Goal: Task Accomplishment & Management: Manage account settings

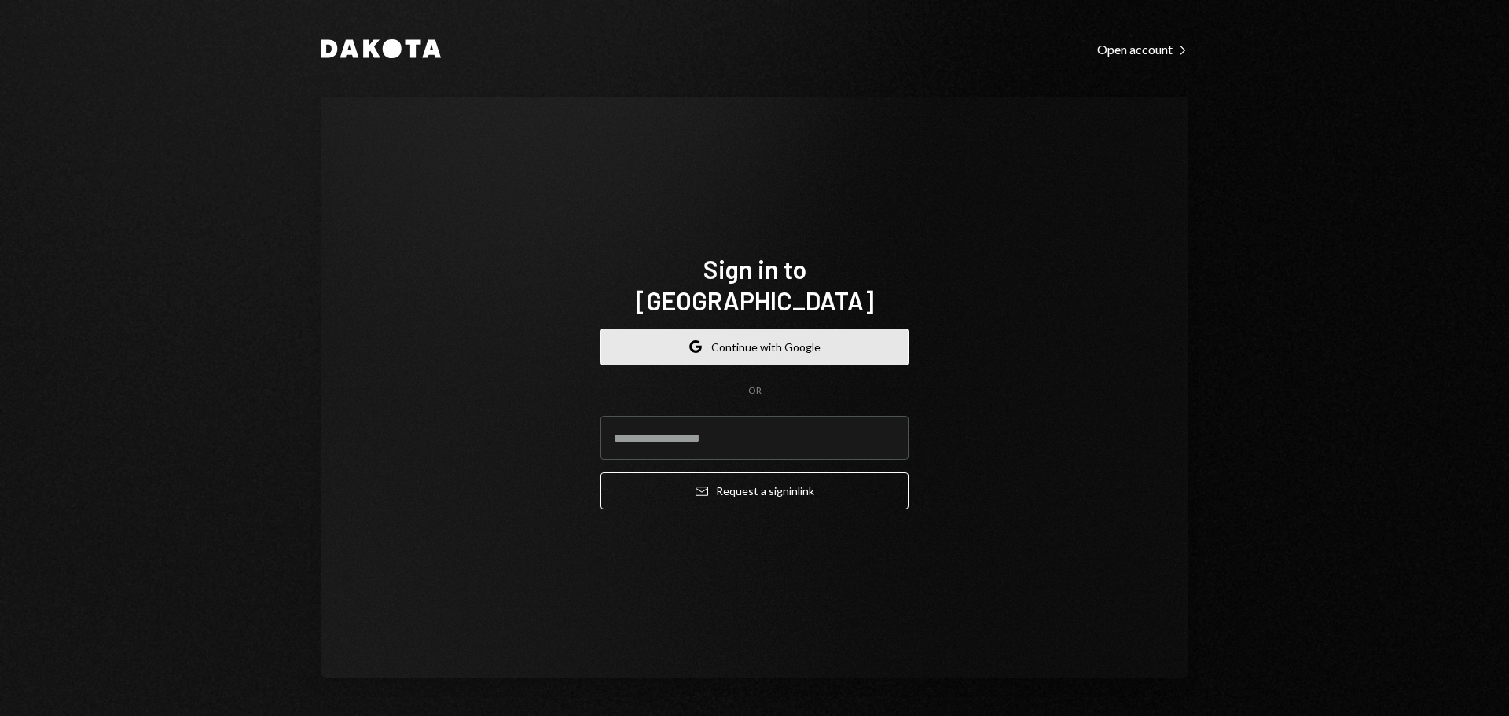
click at [793, 328] on button "Google Continue with Google" at bounding box center [754, 346] width 308 height 37
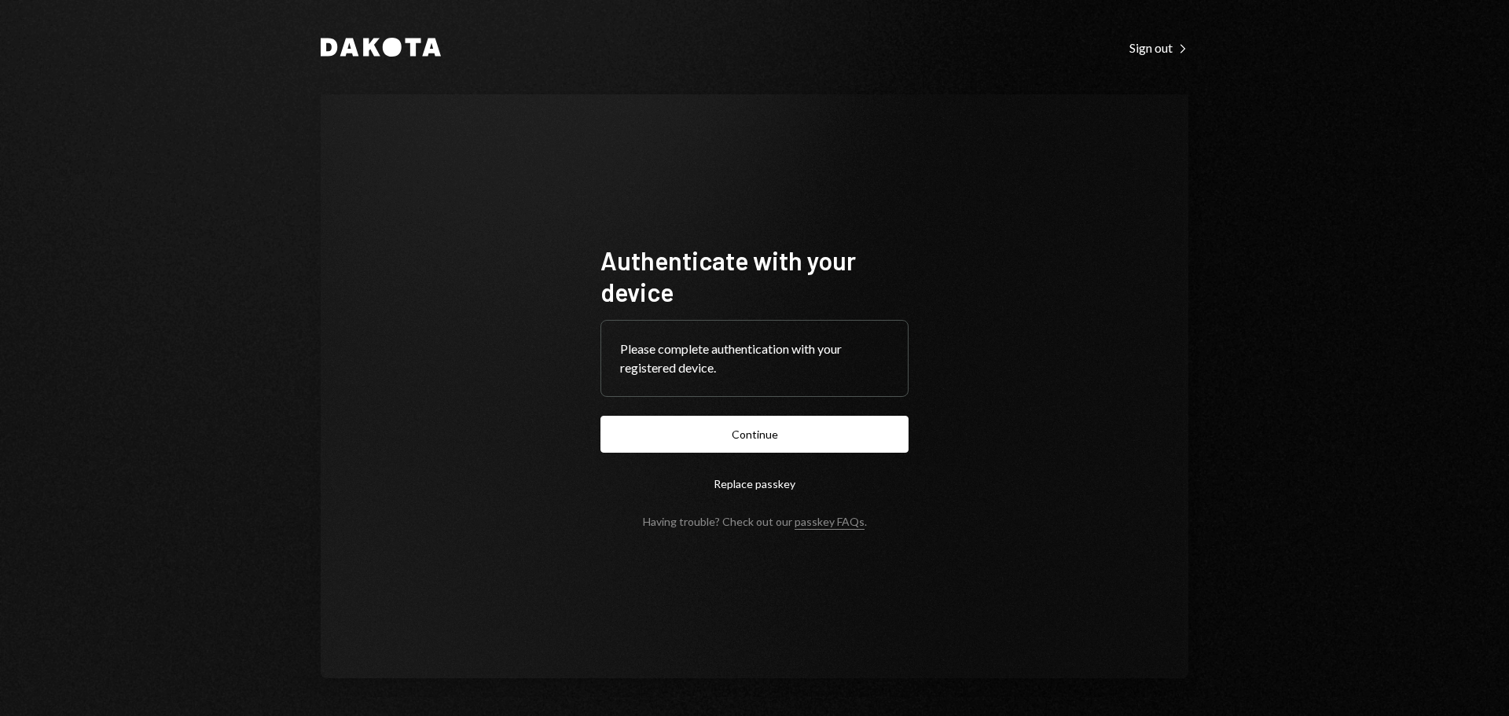
click at [781, 436] on button "Continue" at bounding box center [754, 434] width 308 height 37
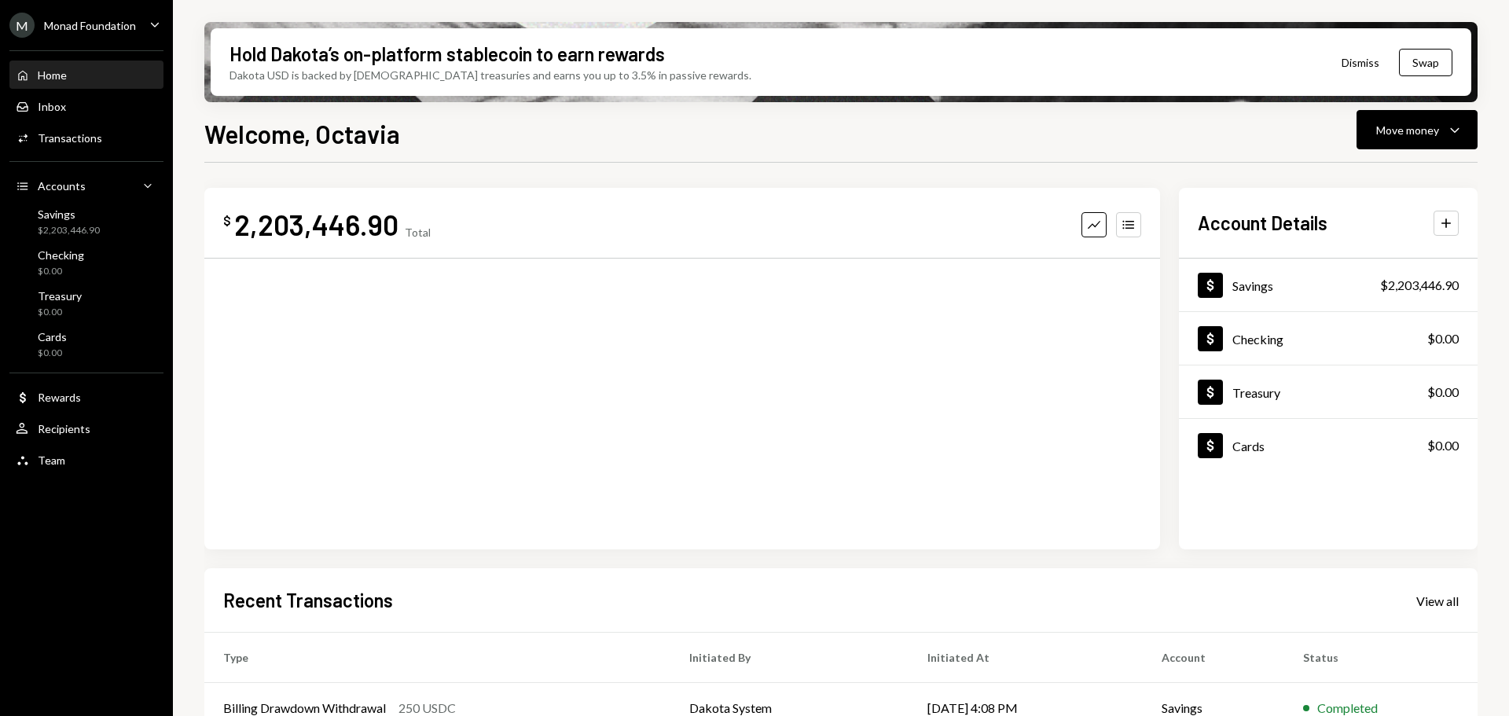
click at [106, 23] on div "Monad Foundation" at bounding box center [90, 25] width 92 height 13
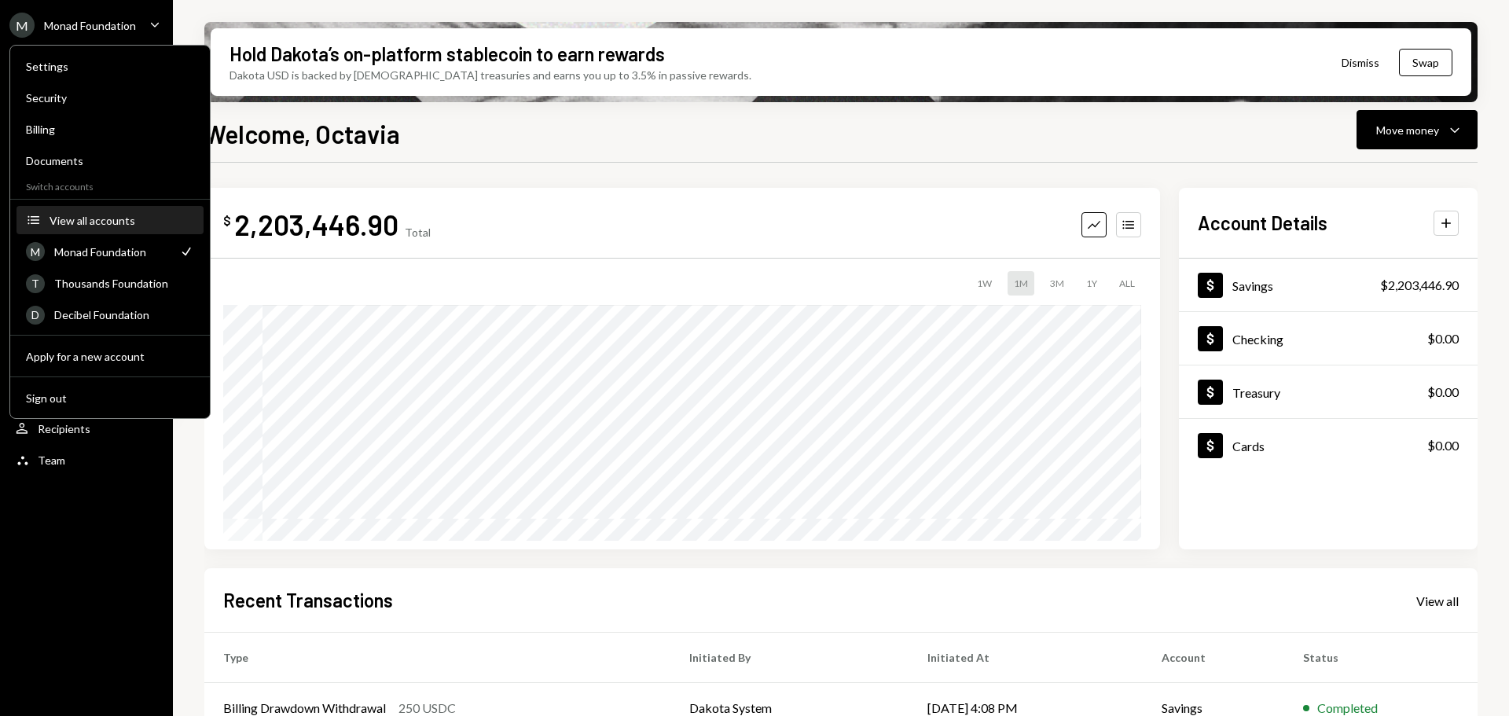
click at [92, 221] on div "View all accounts" at bounding box center [121, 220] width 145 height 13
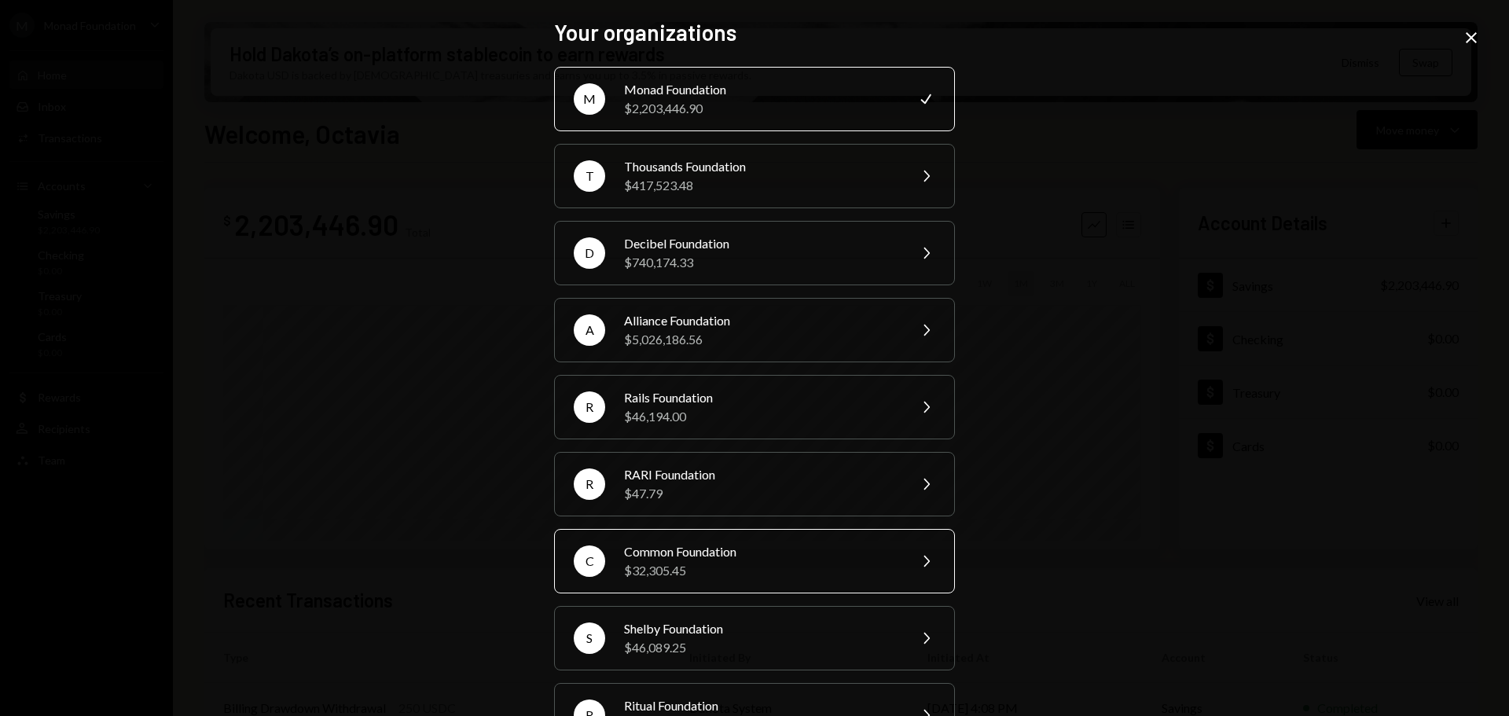
scroll to position [211, 0]
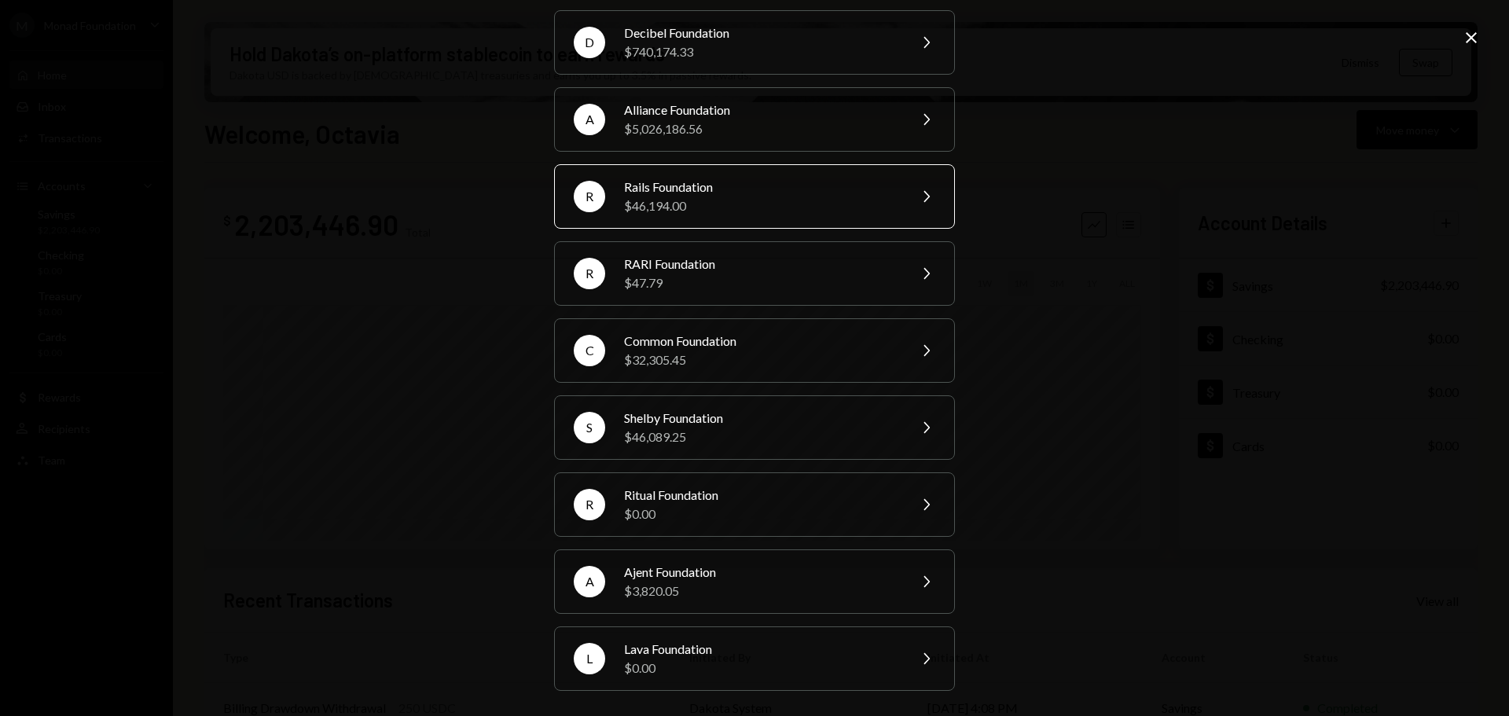
click at [713, 199] on div "$46,194.00" at bounding box center [760, 205] width 273 height 19
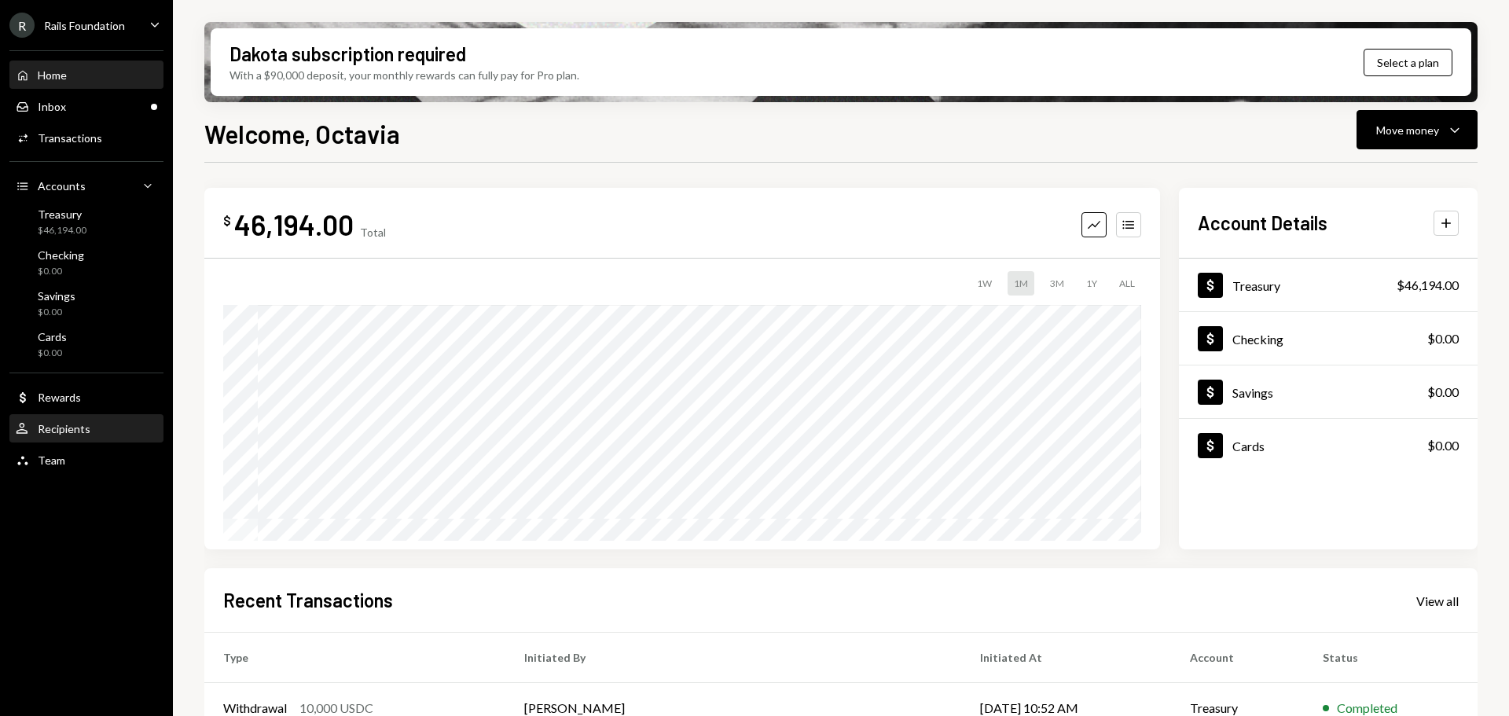
click at [70, 430] on div "Recipients" at bounding box center [64, 428] width 53 height 13
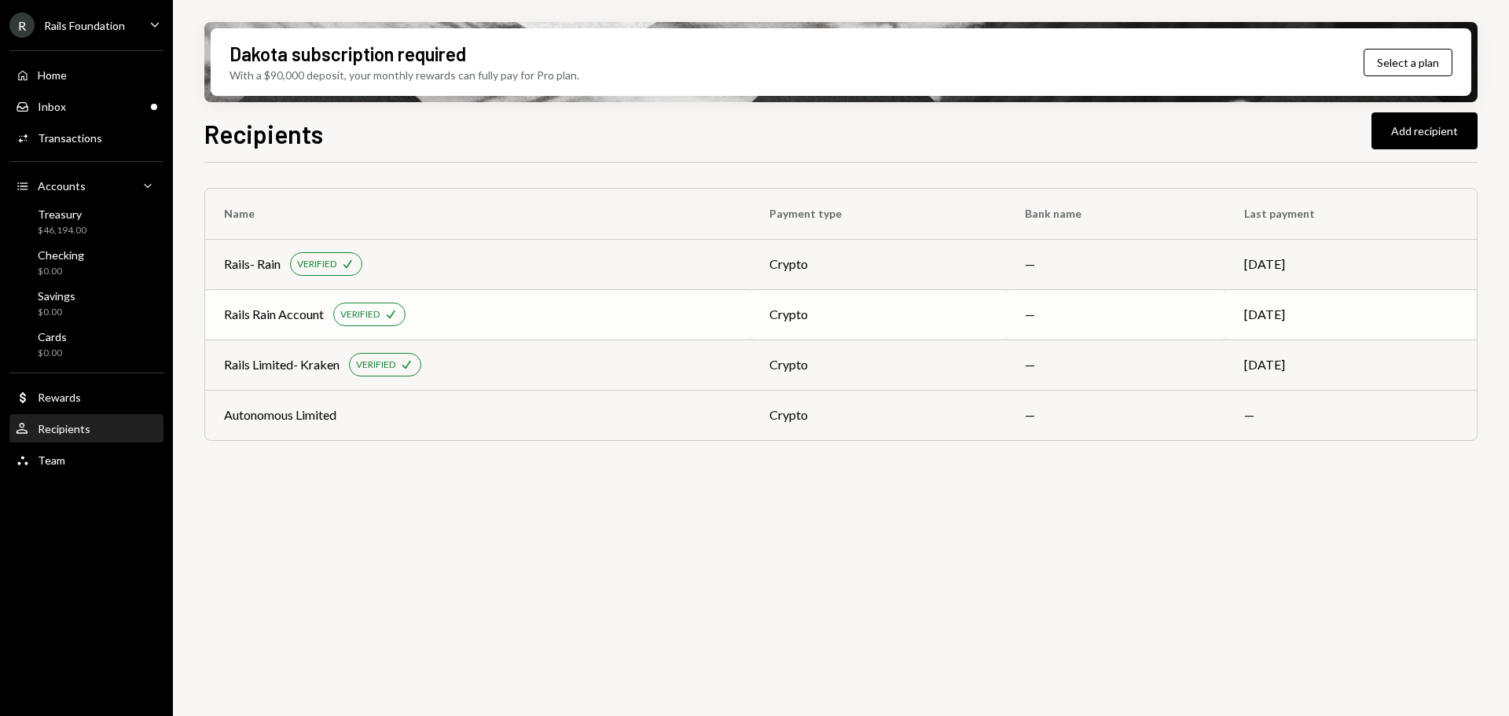
drag, startPoint x: 303, startPoint y: 306, endPoint x: 270, endPoint y: 317, distance: 34.8
click at [270, 317] on div "Rails Rain Account" at bounding box center [274, 314] width 100 height 19
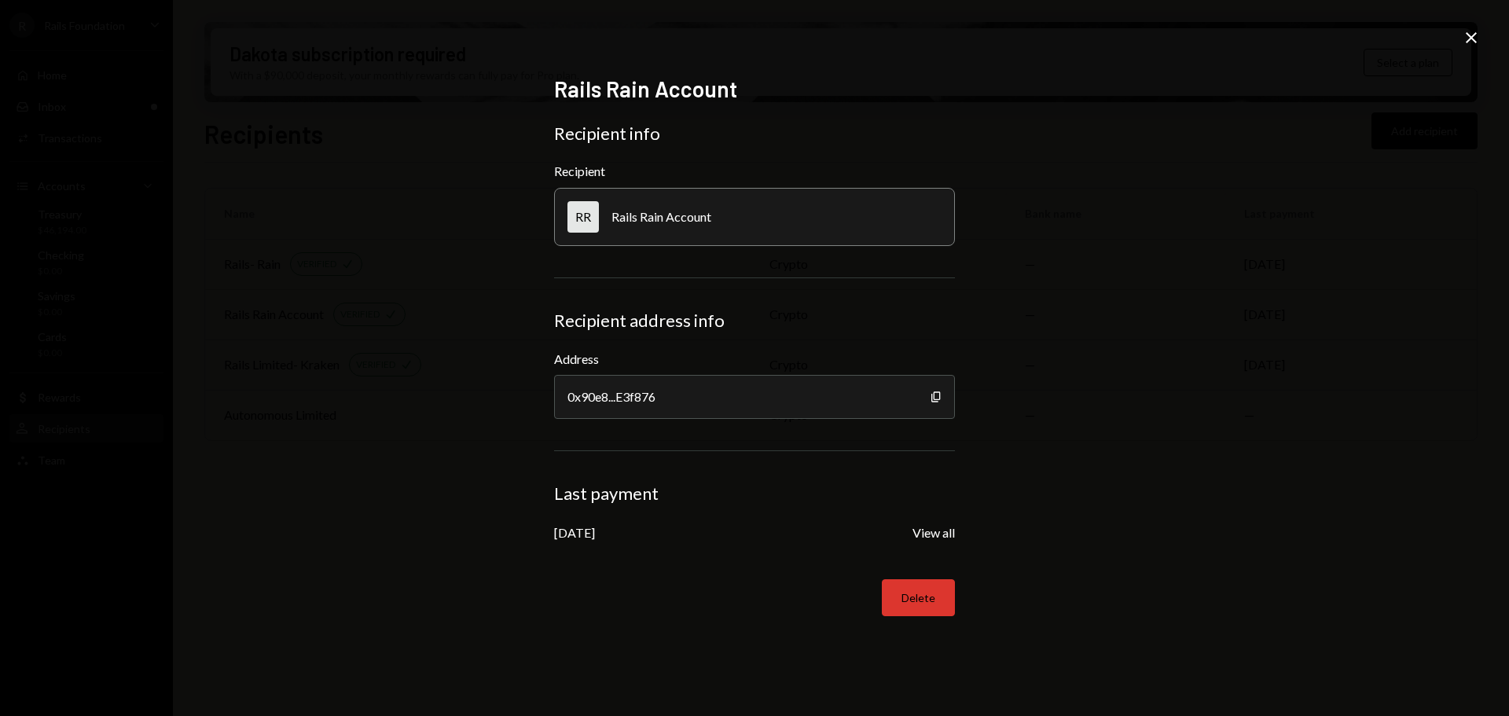
click at [911, 602] on button "Delete" at bounding box center [918, 597] width 73 height 37
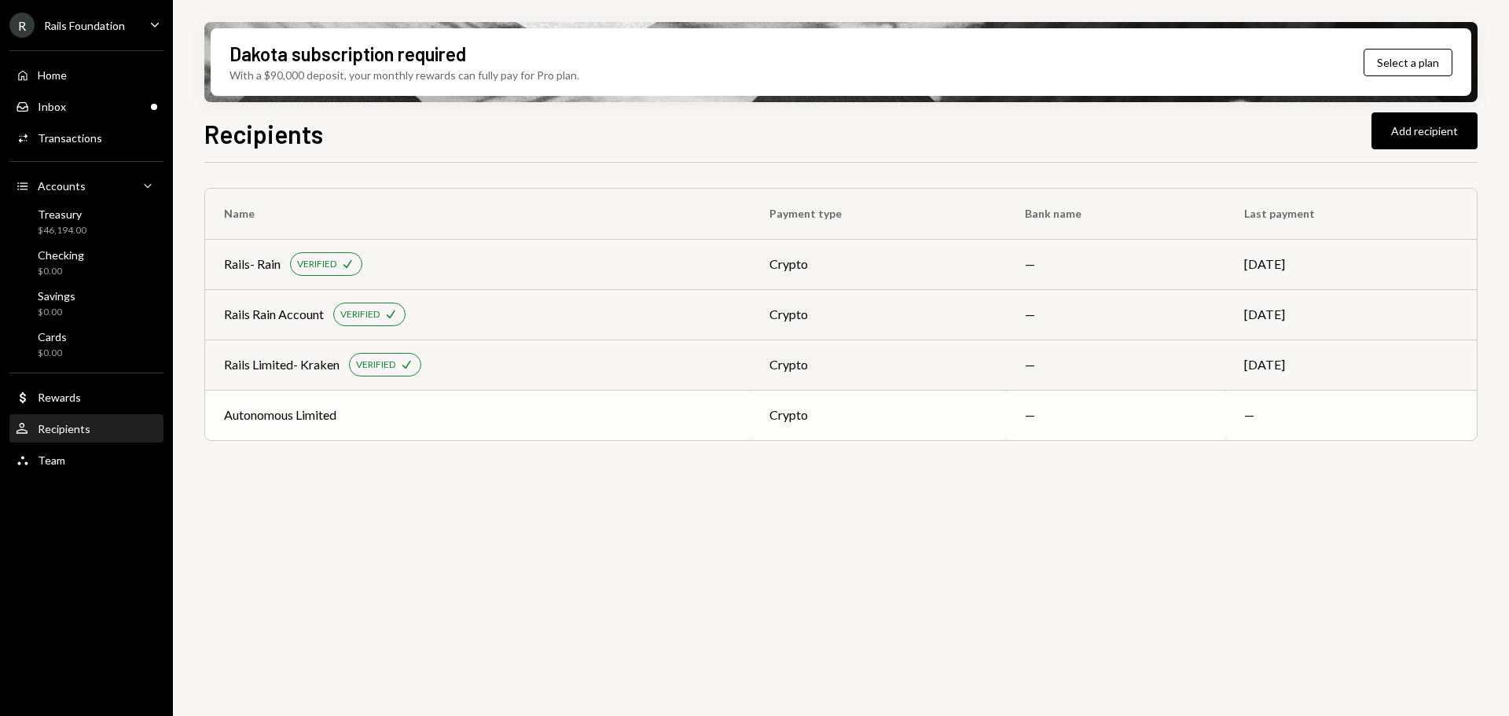
click at [394, 412] on div "Autonomous Limited" at bounding box center [478, 414] width 508 height 19
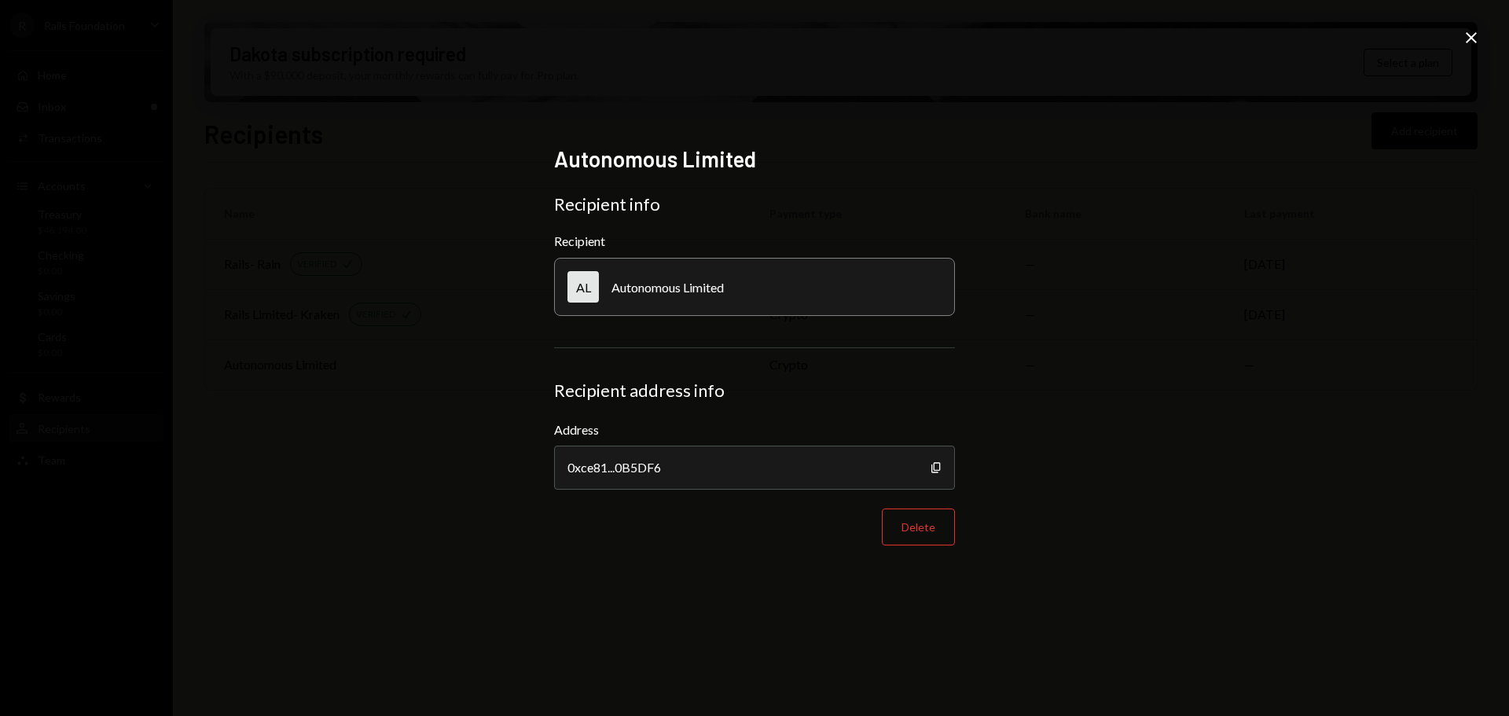
click at [1474, 38] on icon "Close" at bounding box center [1470, 37] width 19 height 19
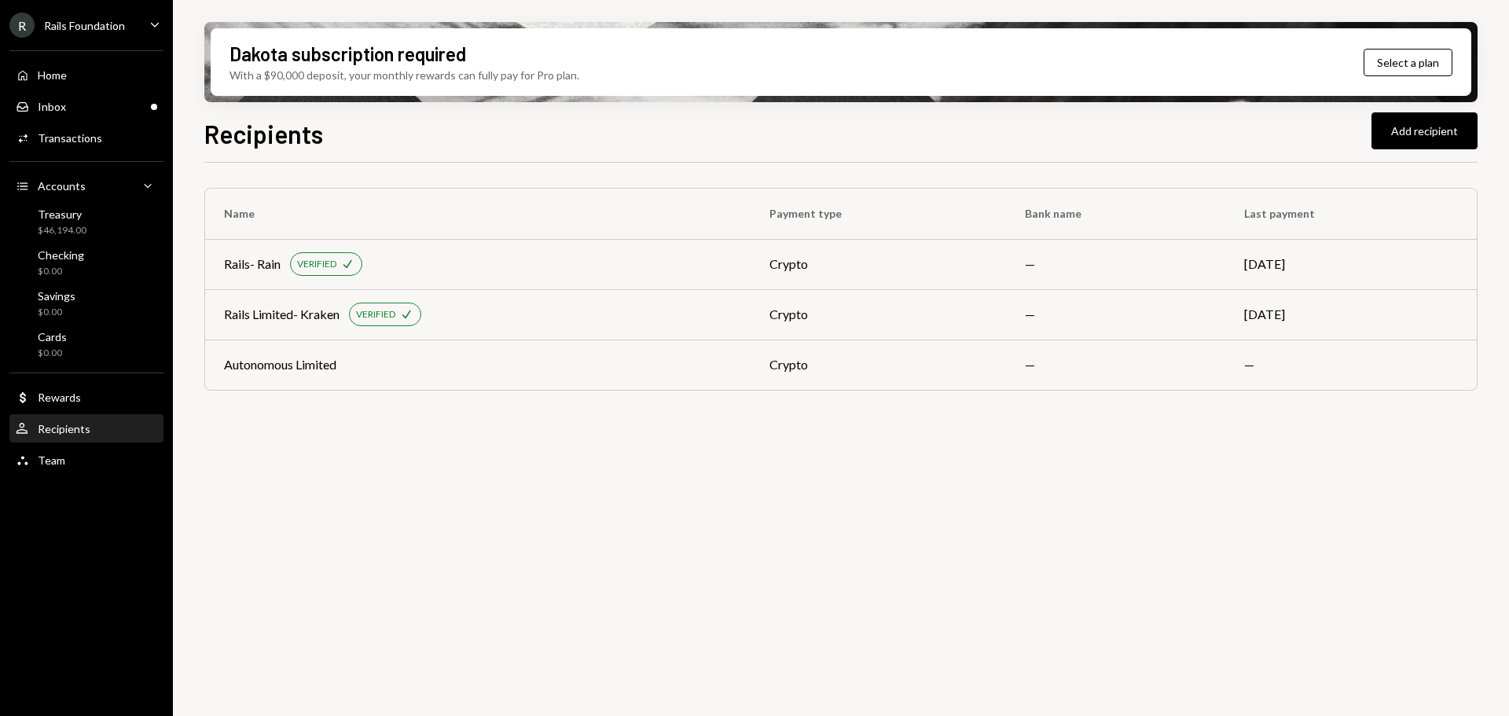
drag, startPoint x: 1038, startPoint y: 526, endPoint x: 1028, endPoint y: 526, distance: 9.4
click at [1035, 526] on div "Name Payment type Bank name Last payment Rails- Rain VERIFIED Check crypto — Oc…" at bounding box center [840, 448] width 1273 height 571
click at [95, 107] on div "Inbox Inbox" at bounding box center [86, 107] width 141 height 14
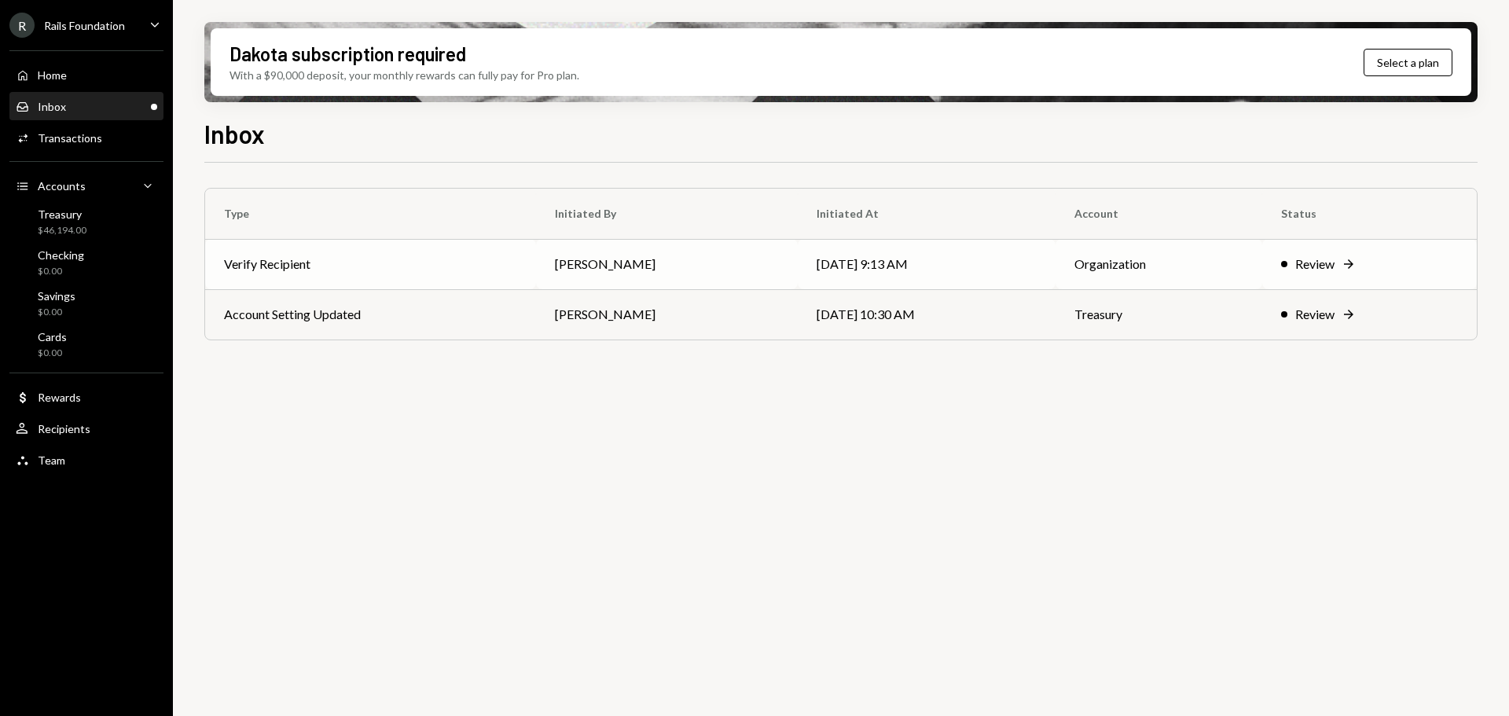
click at [324, 263] on td "Verify Recipient" at bounding box center [370, 264] width 331 height 50
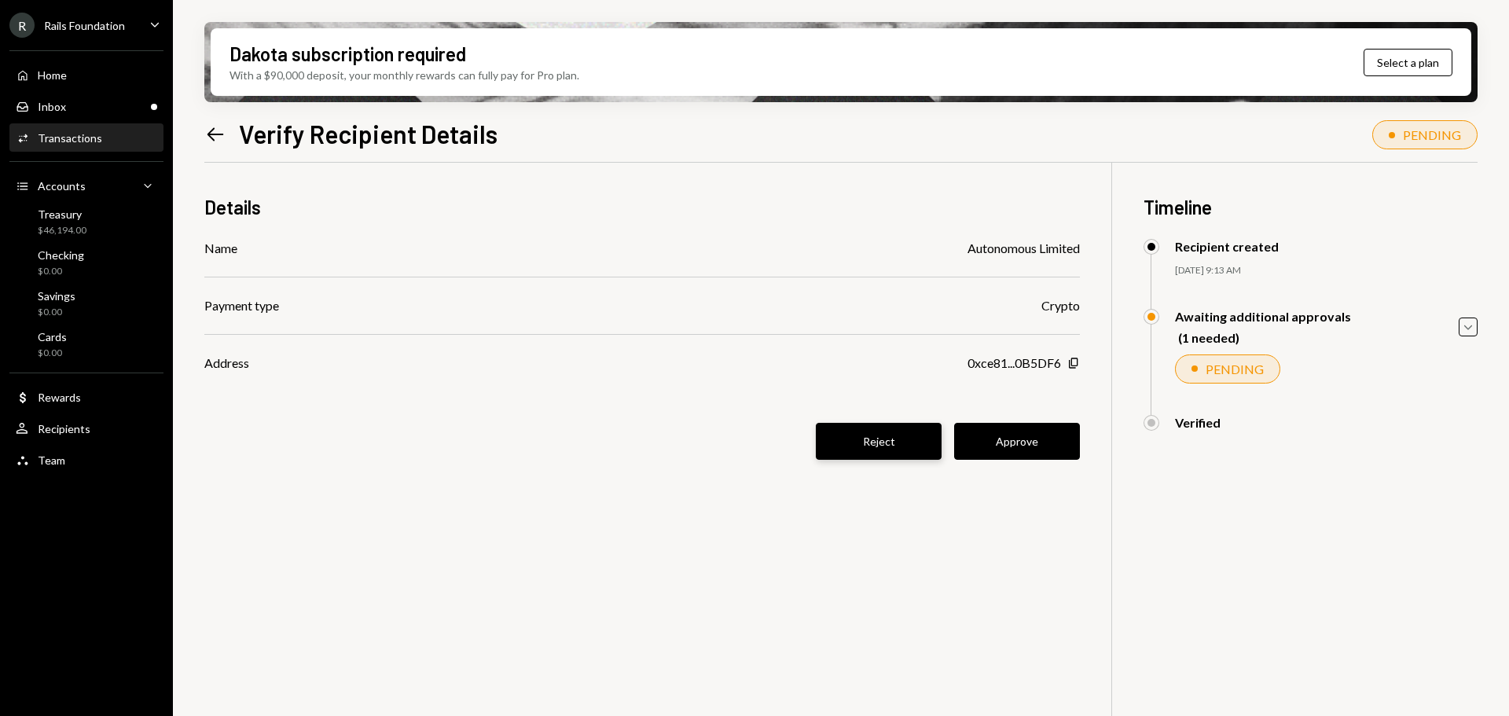
click at [878, 445] on button "Reject" at bounding box center [879, 441] width 126 height 37
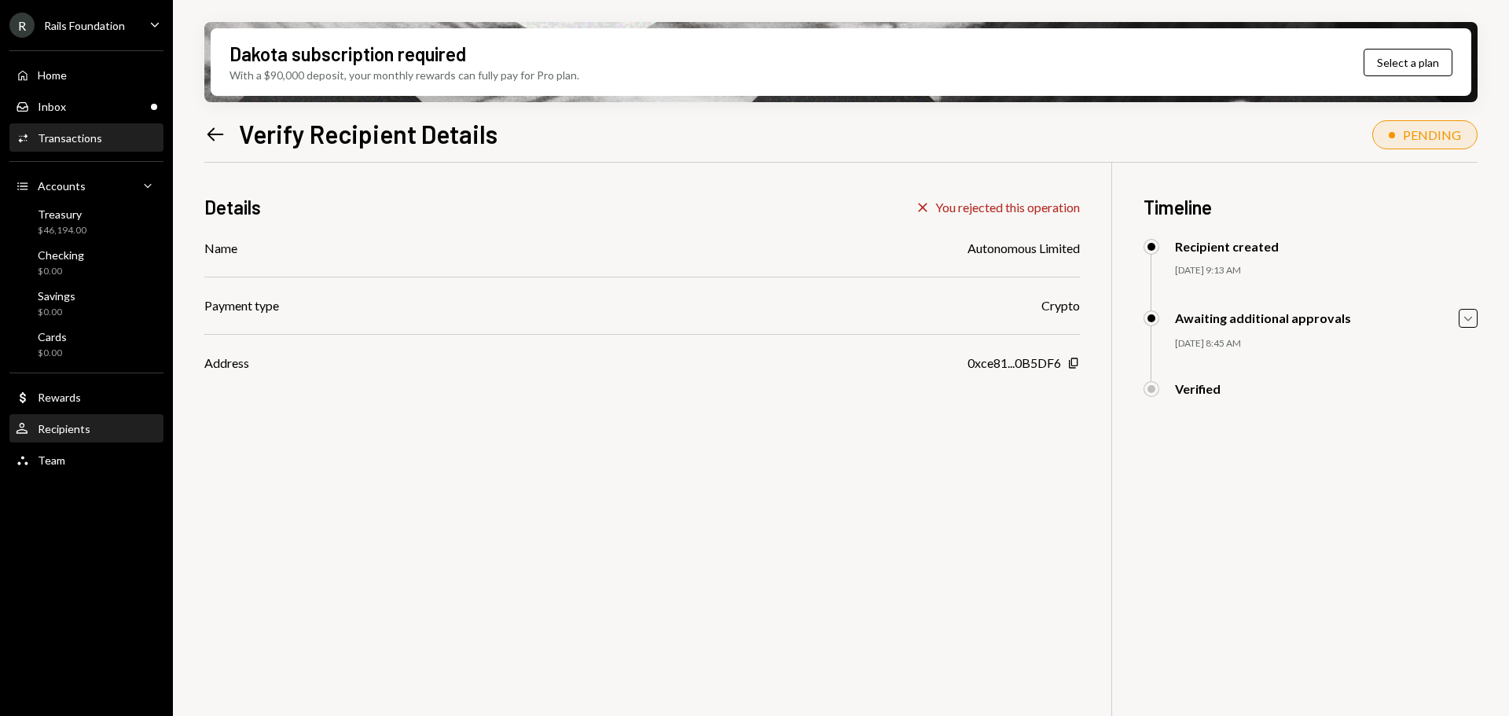
click at [99, 426] on div "User Recipients" at bounding box center [86, 429] width 141 height 14
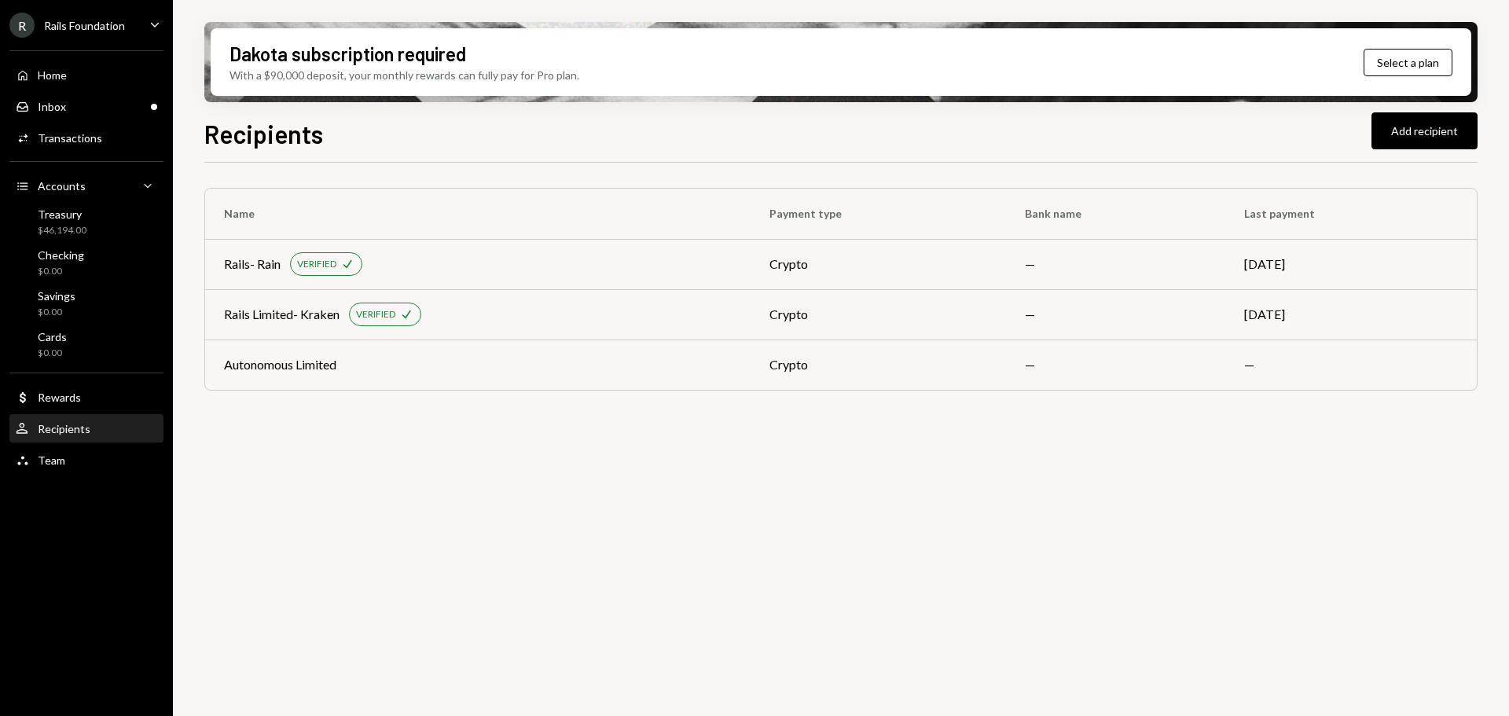
click at [897, 529] on div "Name Payment type Bank name Last payment Rails- Rain VERIFIED Check crypto — Oc…" at bounding box center [840, 448] width 1273 height 571
click at [137, 135] on div "Activities Transactions" at bounding box center [86, 138] width 141 height 14
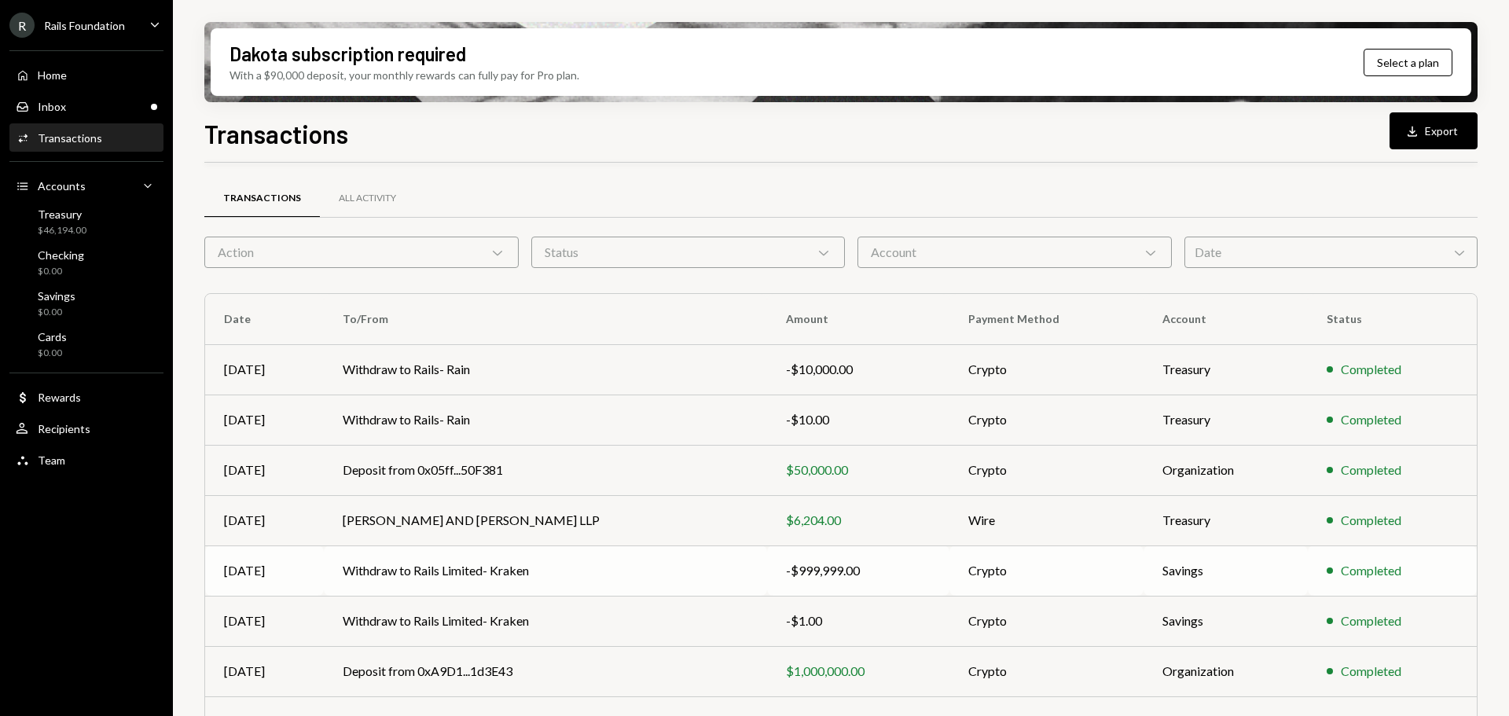
scroll to position [145, 0]
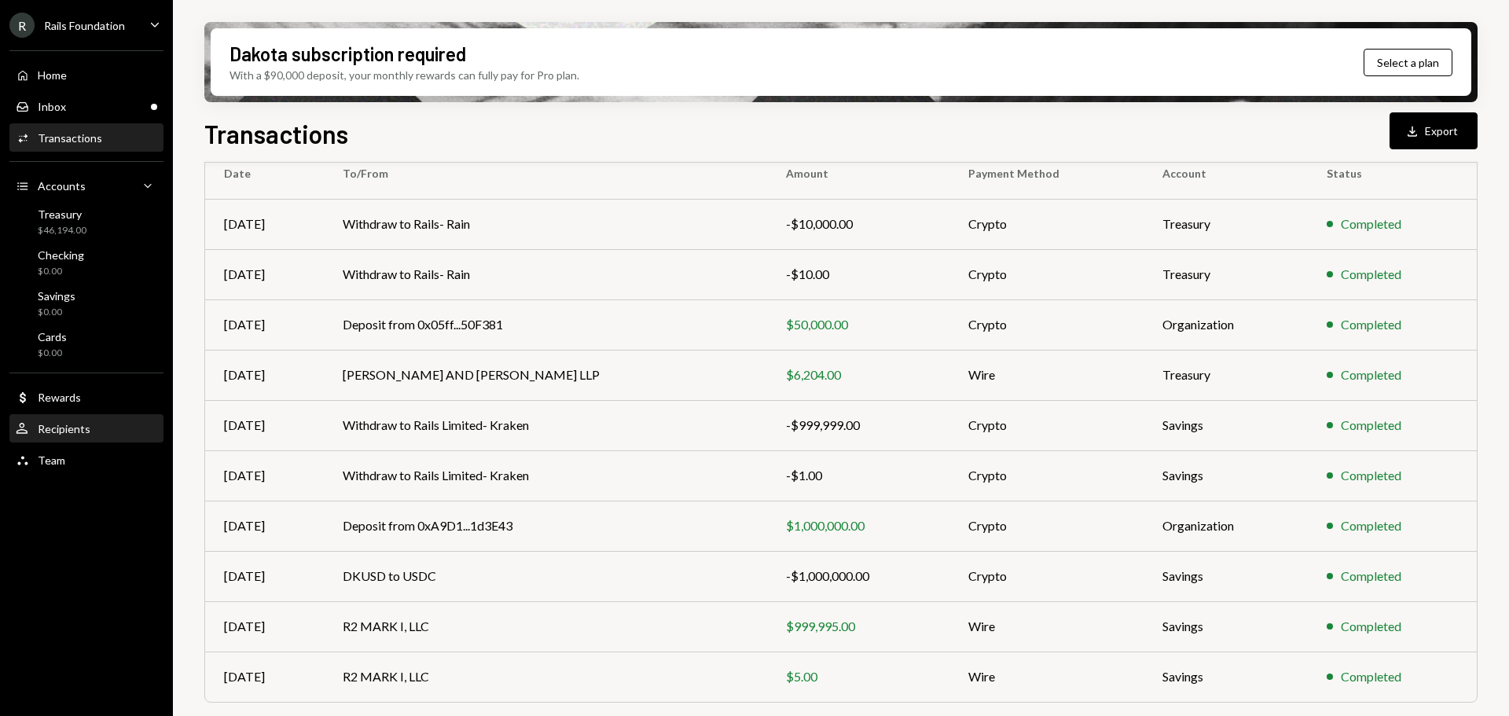
click at [71, 422] on div "User Recipients" at bounding box center [53, 429] width 75 height 14
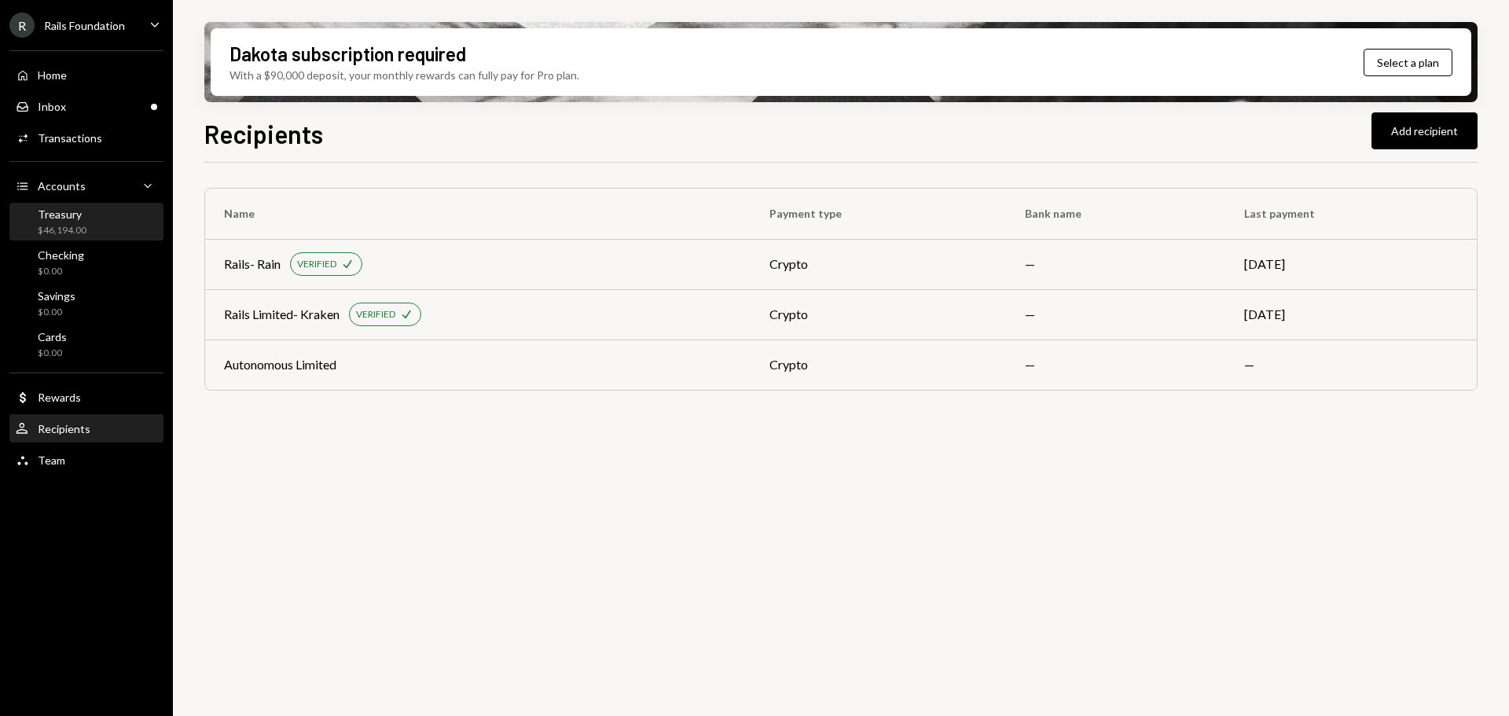
click at [108, 220] on div "Treasury $46,194.00" at bounding box center [86, 222] width 141 height 30
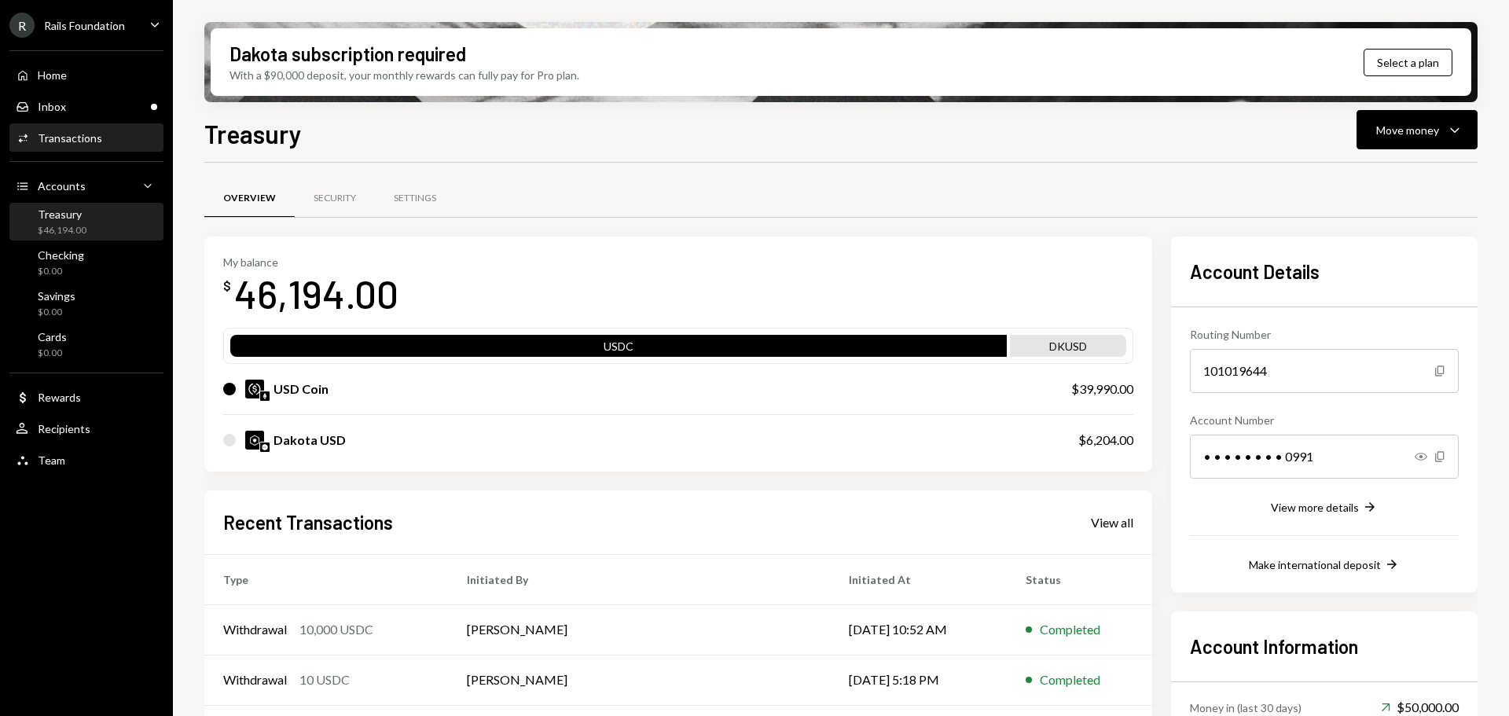
click at [70, 134] on div "Transactions" at bounding box center [70, 137] width 64 height 13
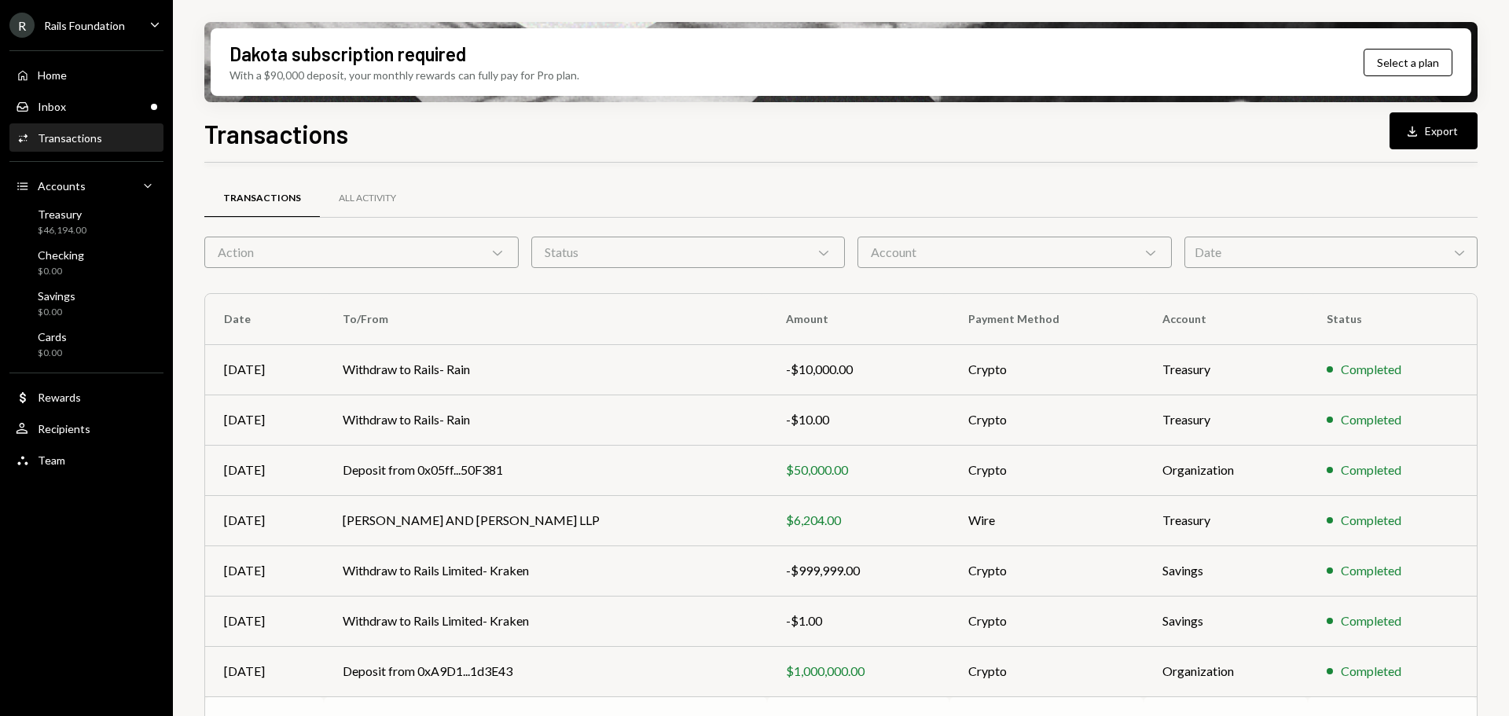
scroll to position [145, 0]
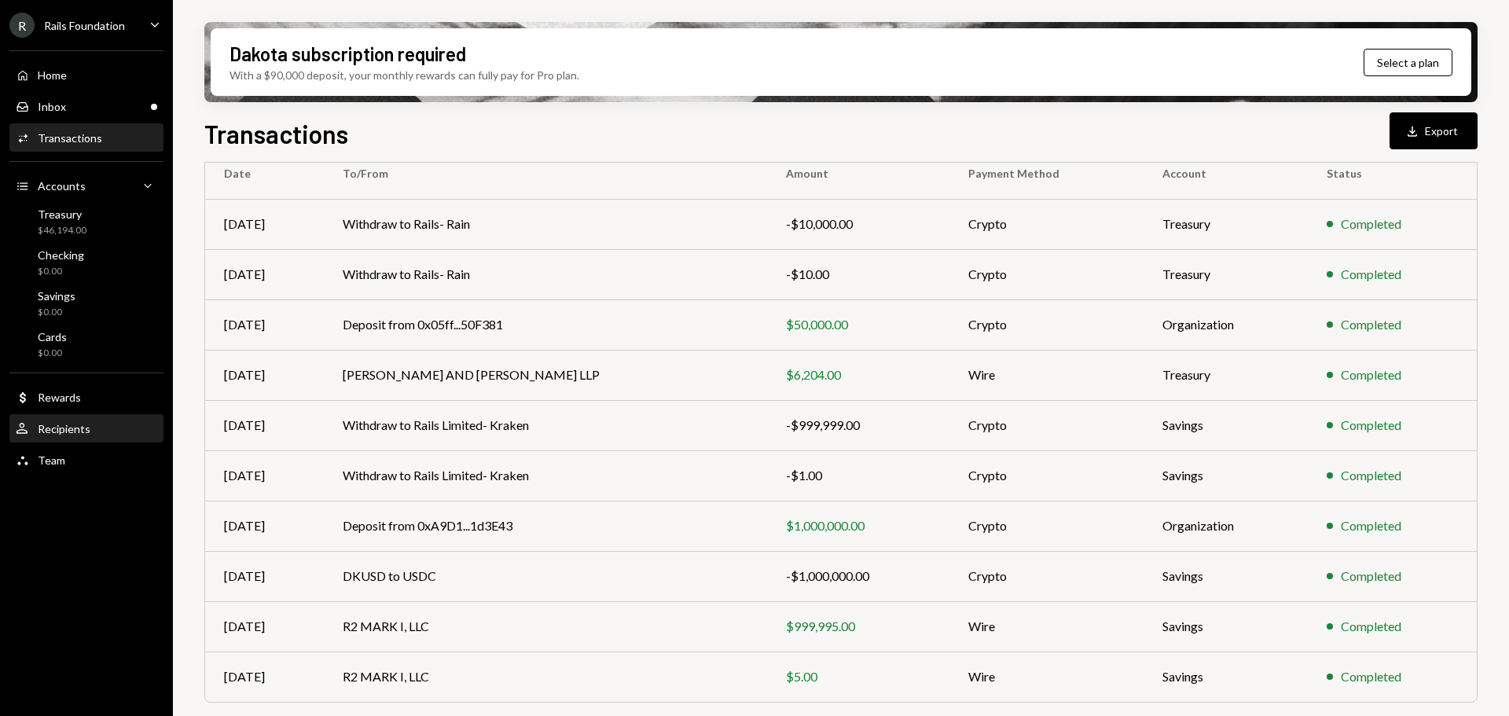
click at [106, 422] on div "User Recipients" at bounding box center [86, 429] width 141 height 14
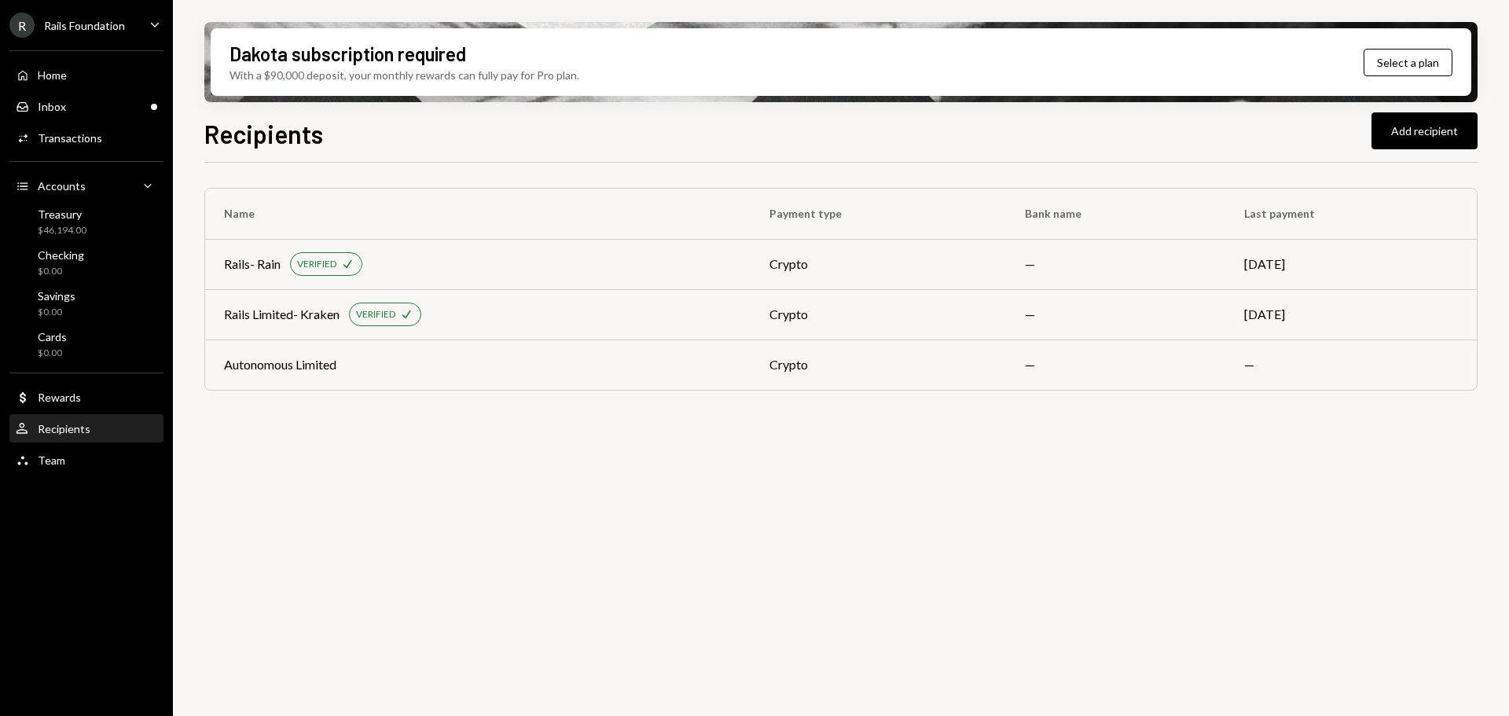
click at [553, 488] on div "Name Payment type Bank name Last payment Rails- Rain VERIFIED Check crypto — [D…" at bounding box center [840, 448] width 1273 height 571
click at [105, 223] on div "Treasury $46,194.00" at bounding box center [86, 222] width 141 height 30
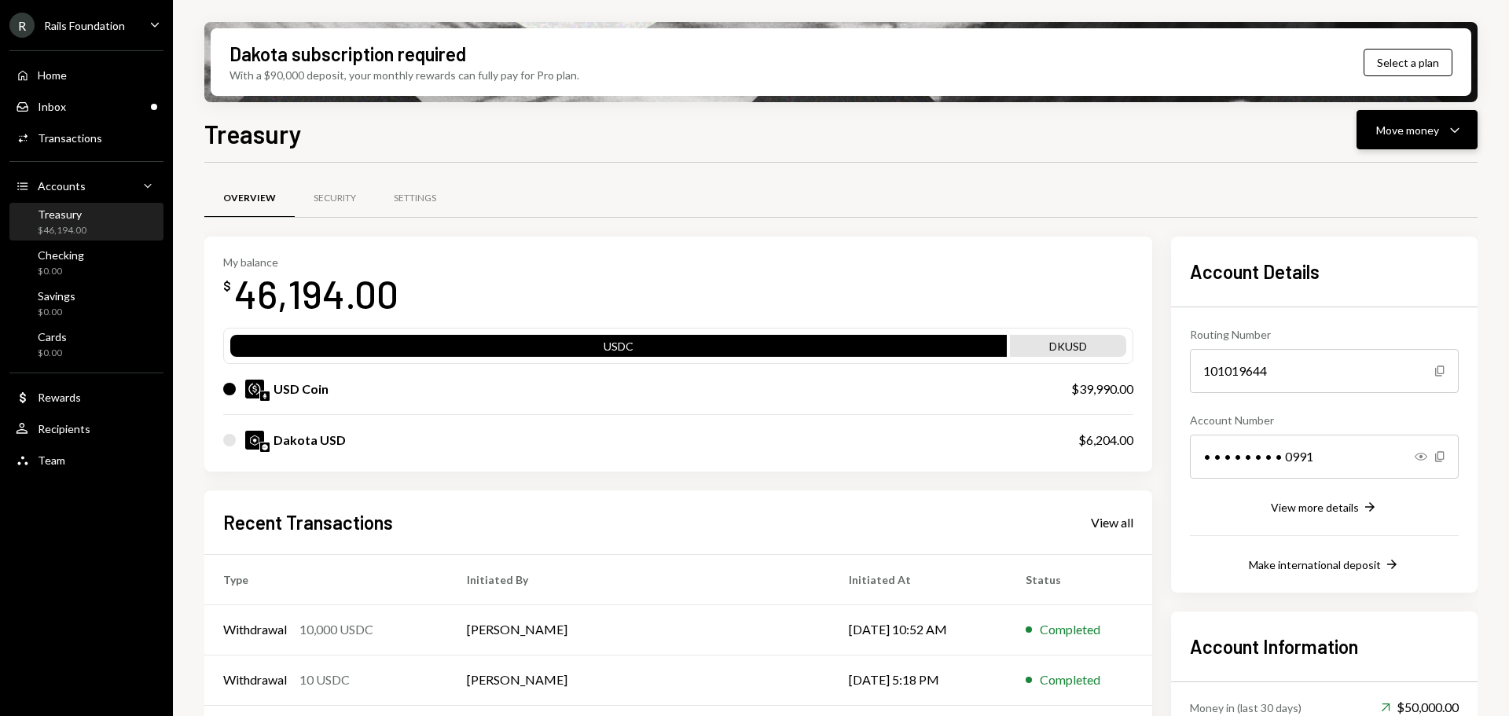
click at [1445, 128] on icon "Caret Down" at bounding box center [1454, 129] width 19 height 19
click at [1392, 174] on div "Send" at bounding box center [1404, 177] width 115 height 16
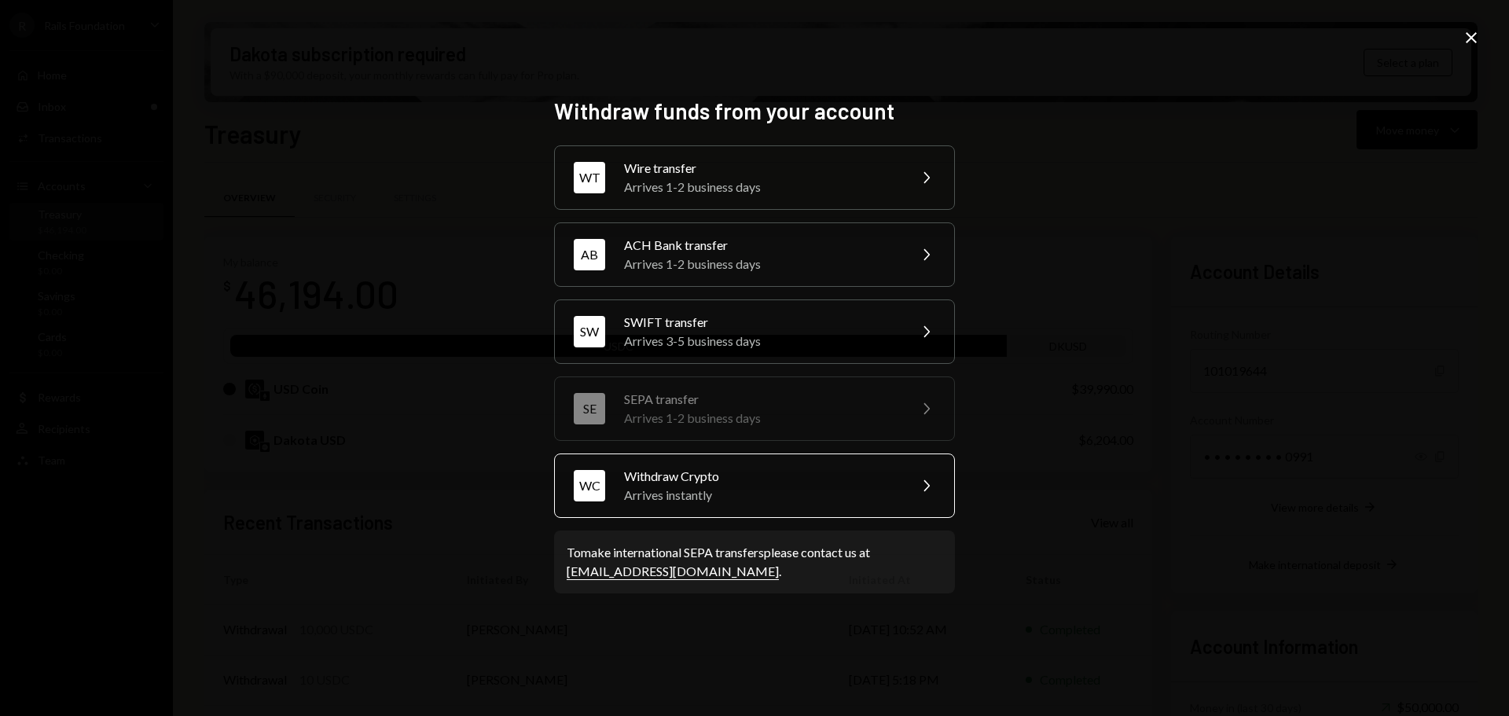
click at [751, 490] on div "Arrives instantly" at bounding box center [760, 495] width 273 height 19
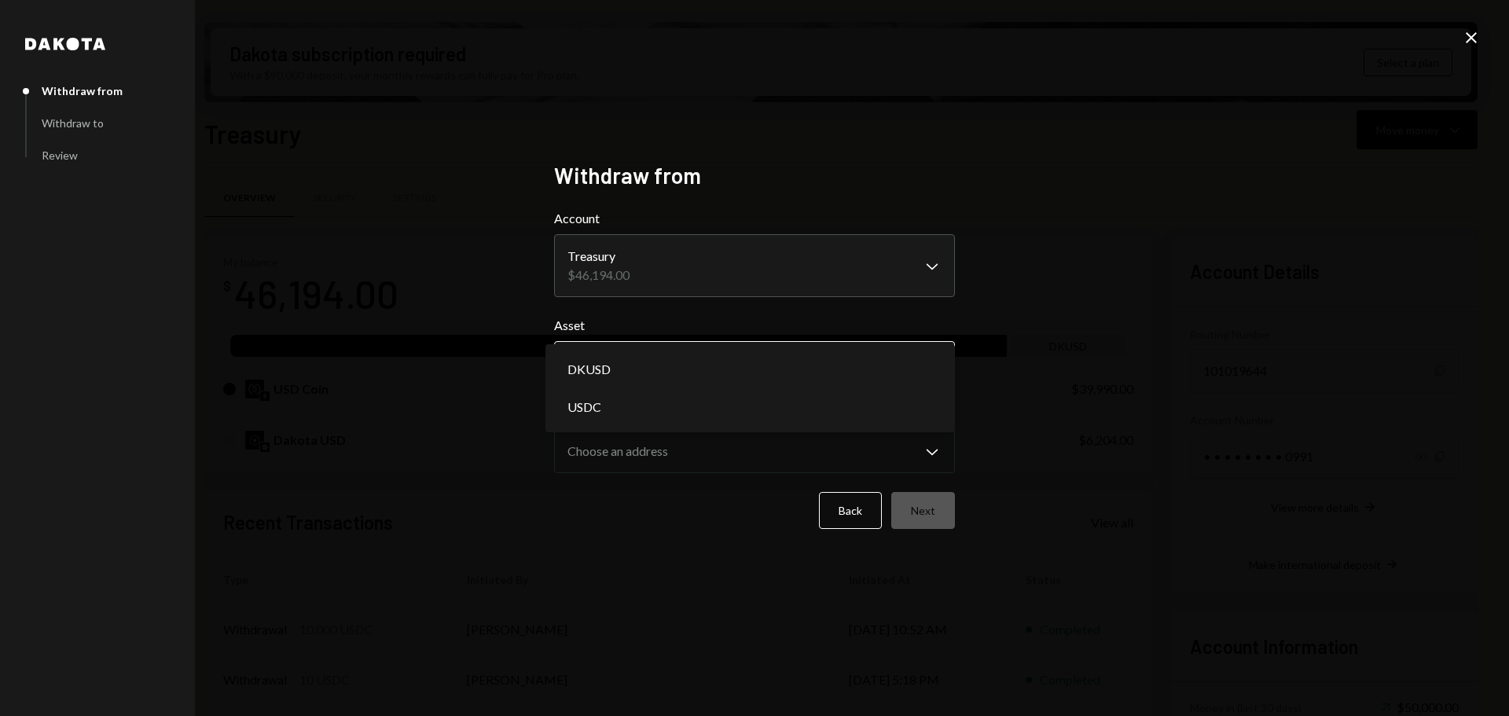
click at [775, 357] on body "R Rails Foundation Caret Down Home Home Inbox Inbox Activities Transactions Acc…" at bounding box center [754, 358] width 1509 height 716
select select "****"
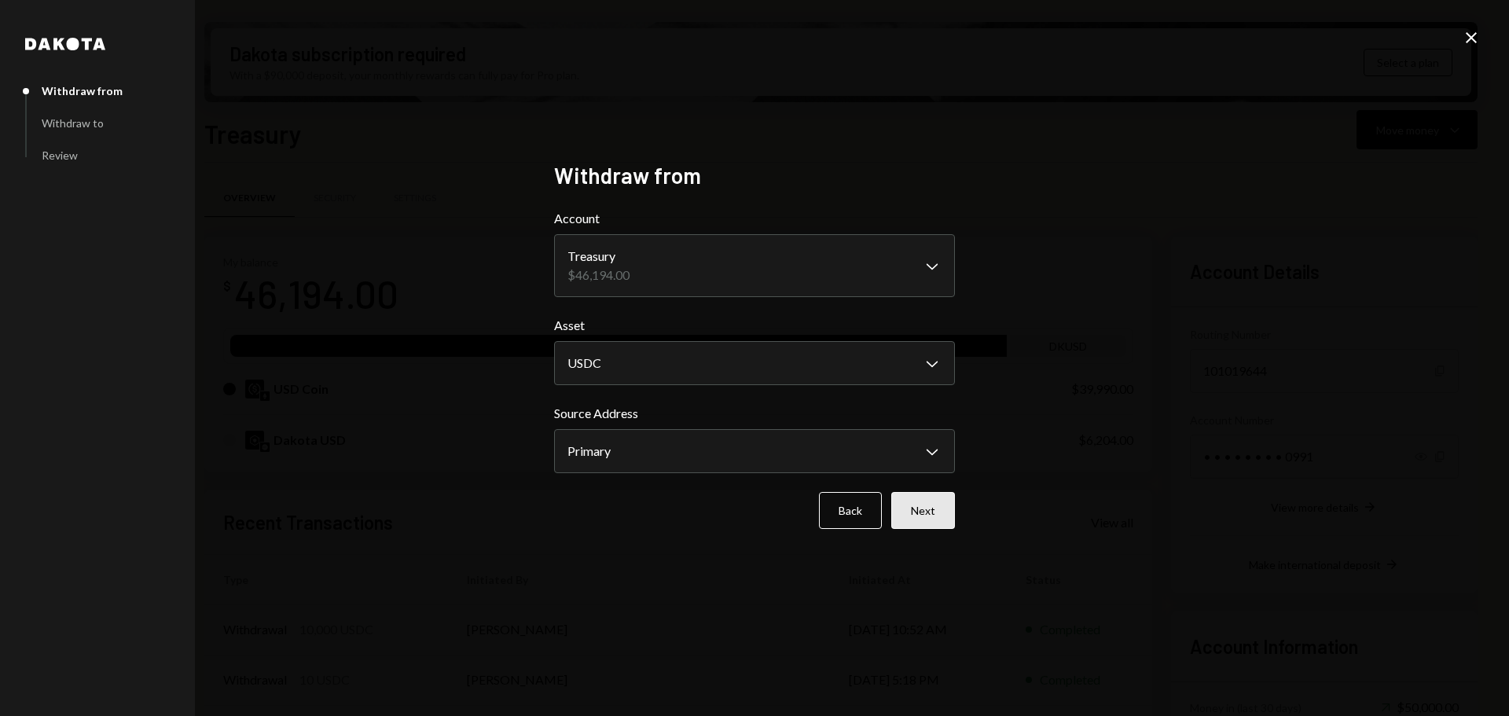
click at [932, 509] on button "Next" at bounding box center [923, 510] width 64 height 37
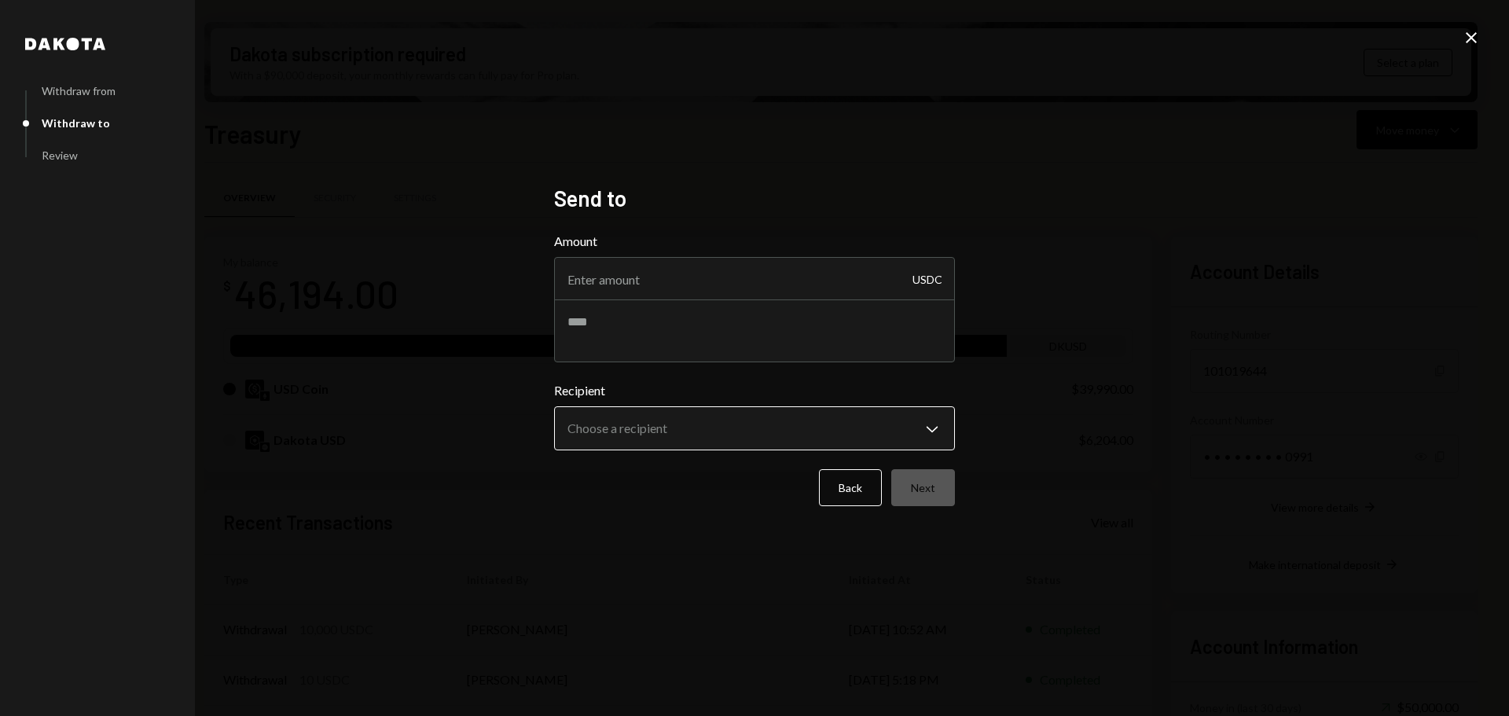
click at [768, 431] on body "R Rails Foundation Caret Down Home Home Inbox Inbox Activities Transactions Acc…" at bounding box center [754, 358] width 1509 height 716
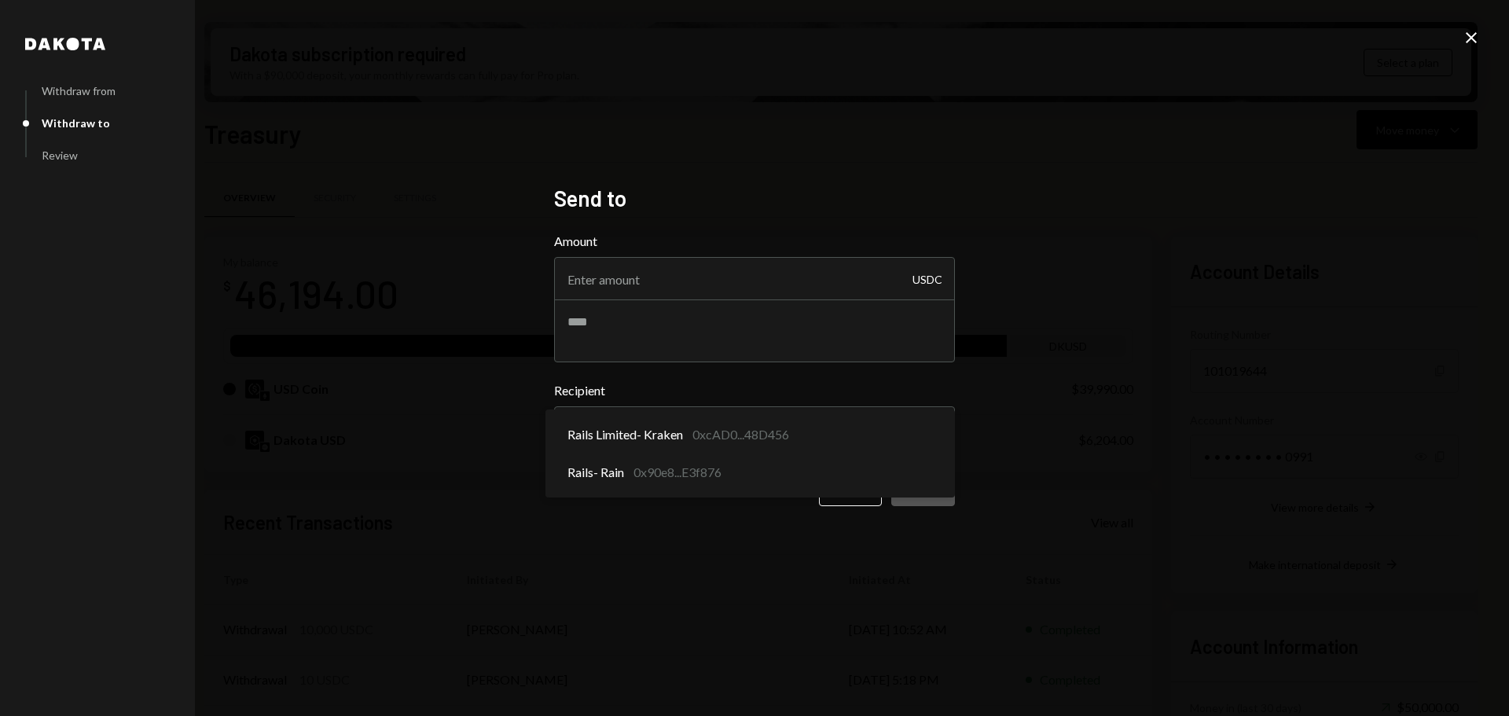
click at [1287, 460] on div "**********" at bounding box center [754, 358] width 1509 height 716
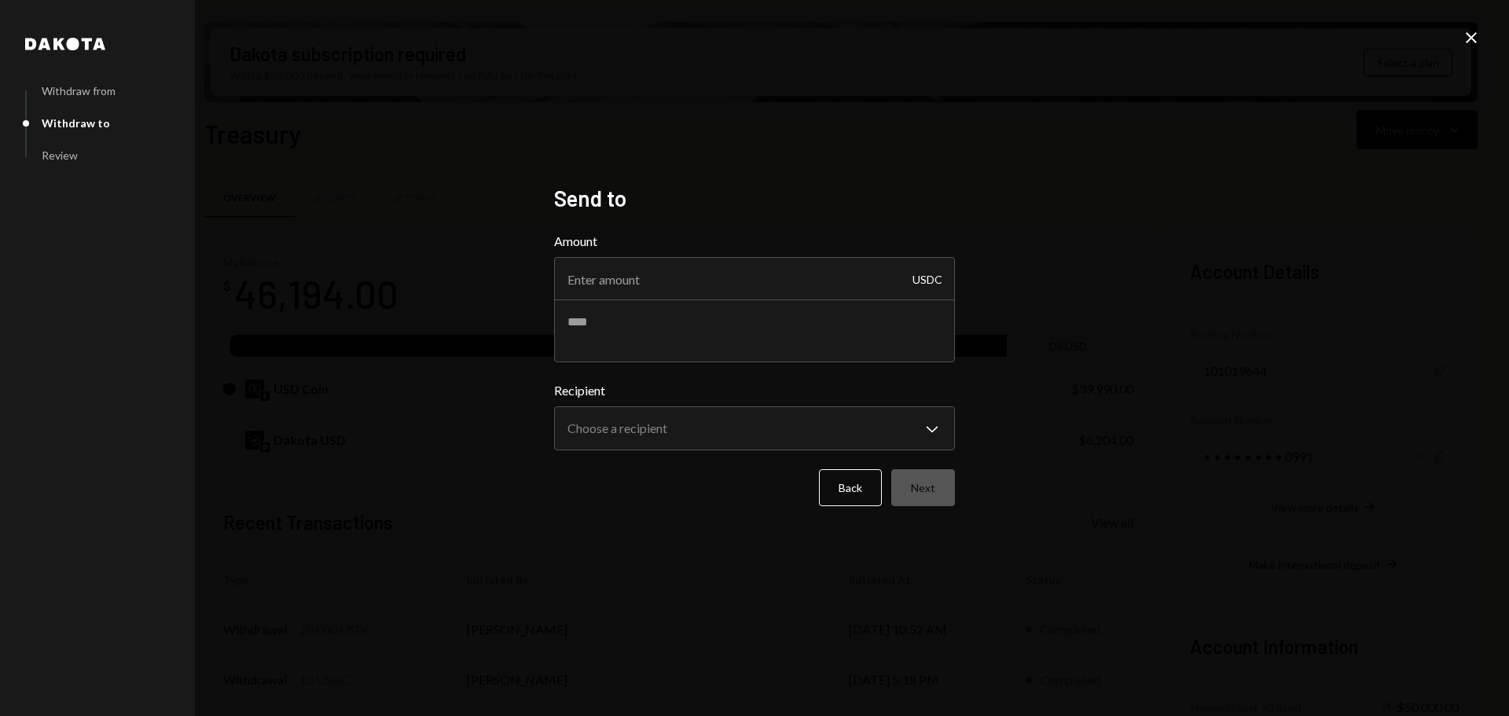
click at [1474, 37] on icon "Close" at bounding box center [1470, 37] width 19 height 19
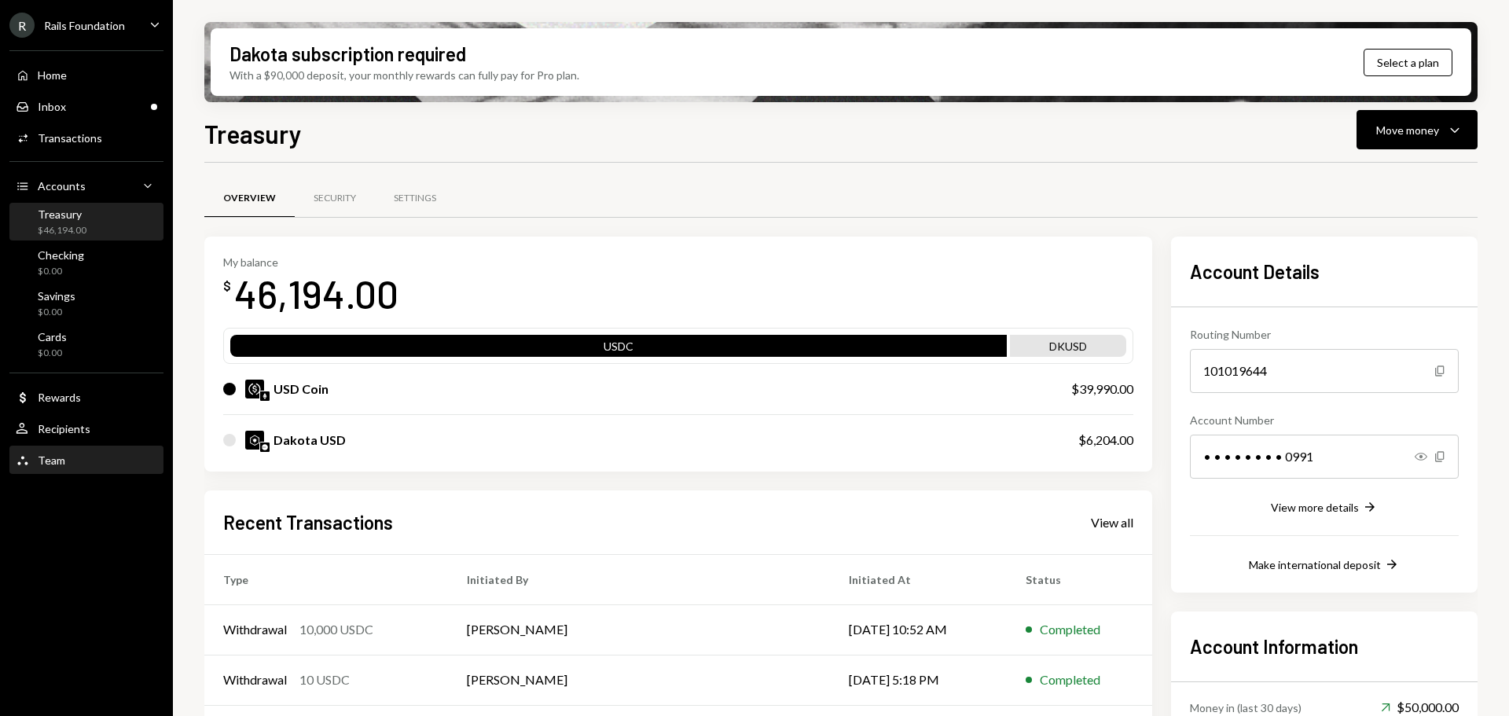
click at [60, 458] on div "Team" at bounding box center [51, 459] width 27 height 13
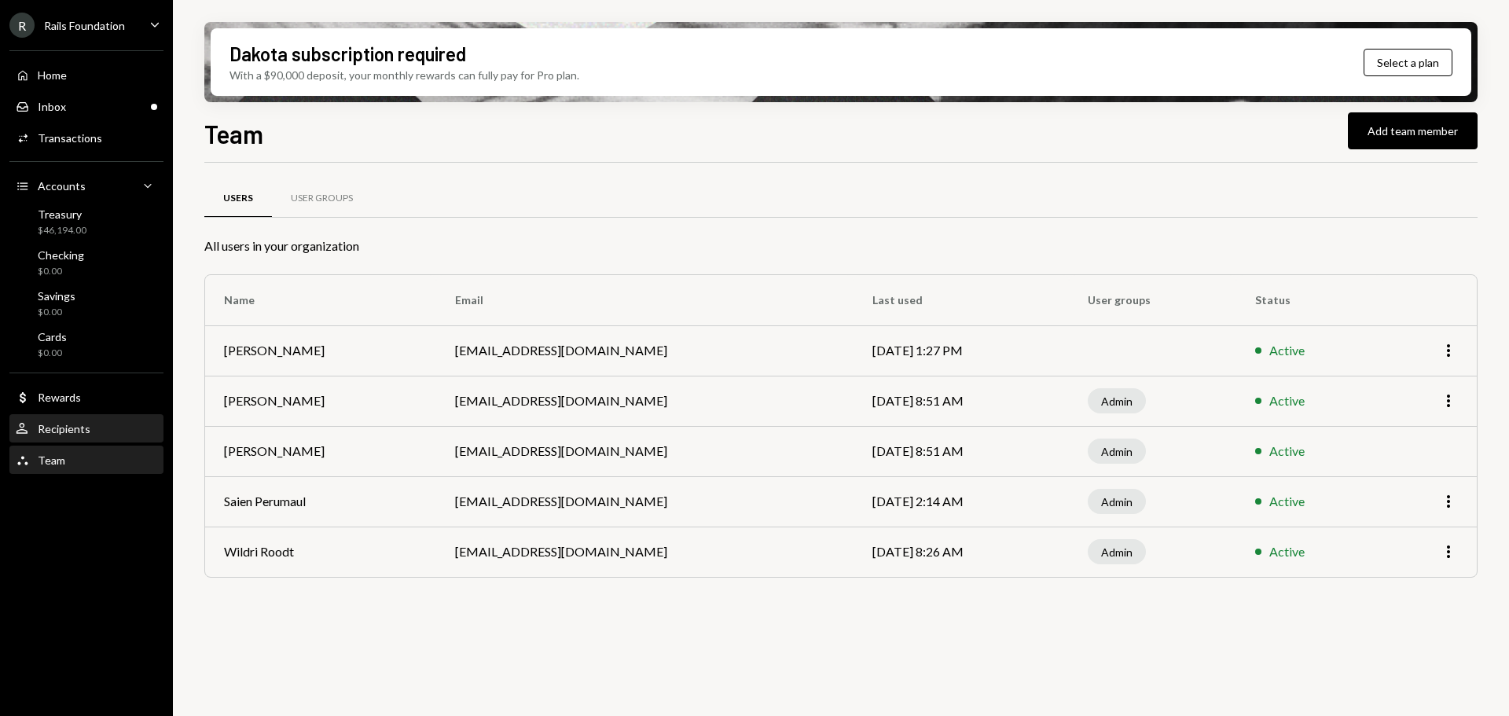
click at [64, 423] on div "User Recipients" at bounding box center [53, 429] width 75 height 14
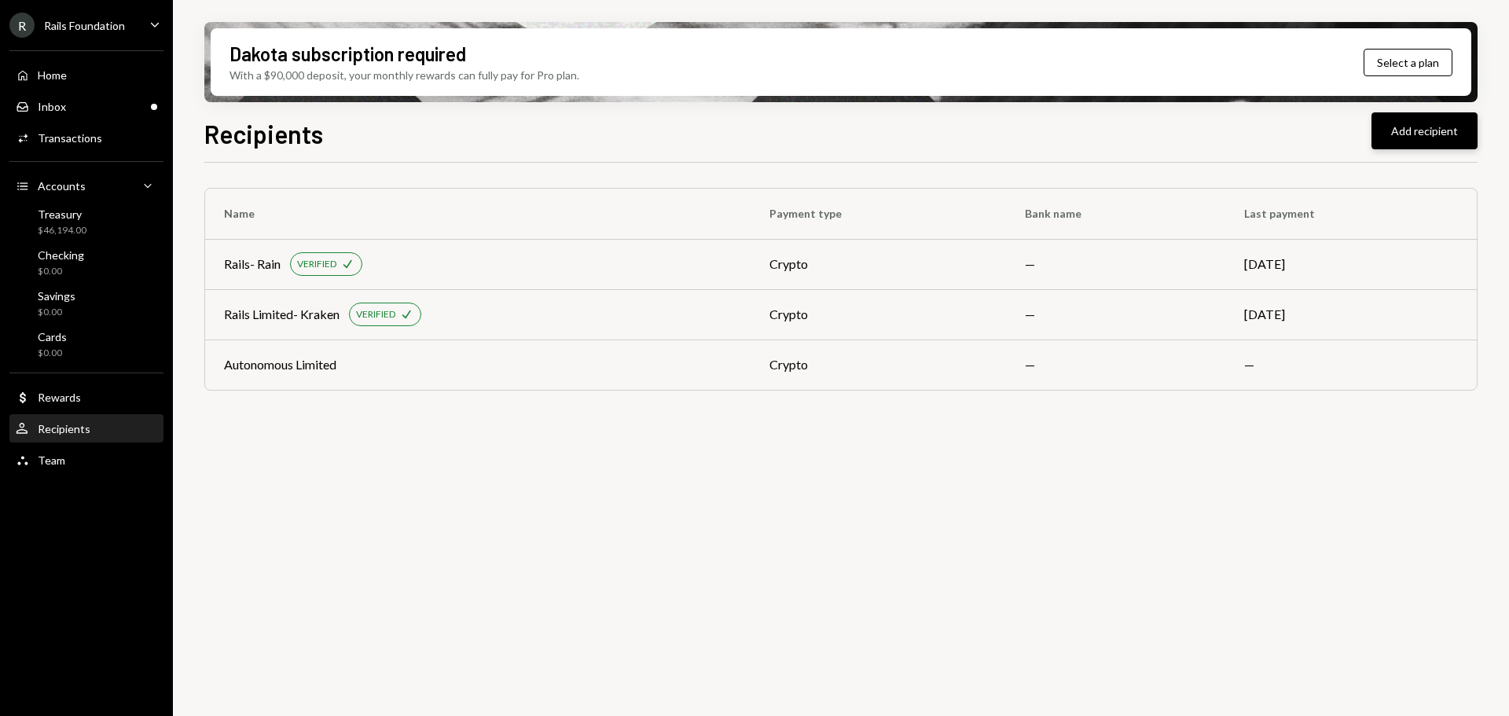
click at [1440, 126] on button "Add recipient" at bounding box center [1424, 130] width 106 height 37
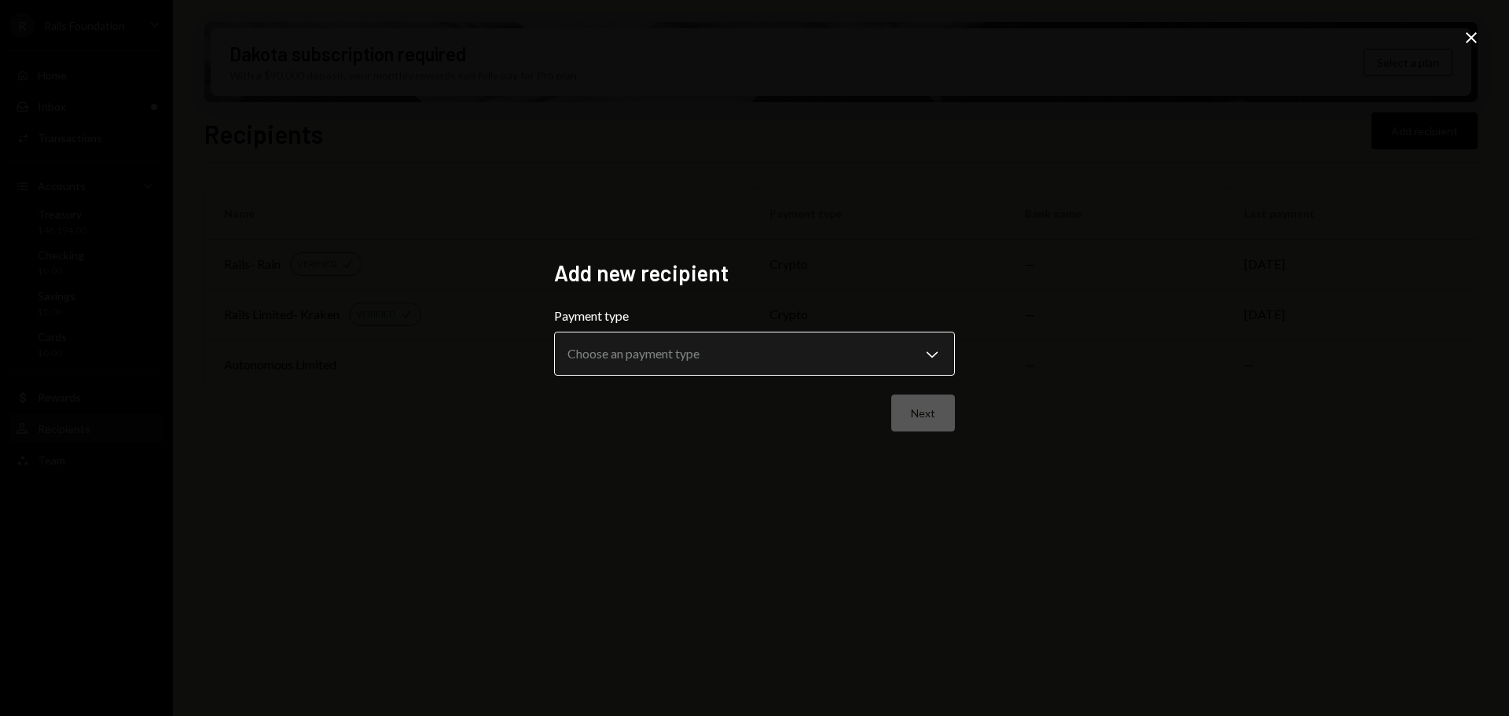
click at [915, 362] on body "**********" at bounding box center [754, 358] width 1509 height 716
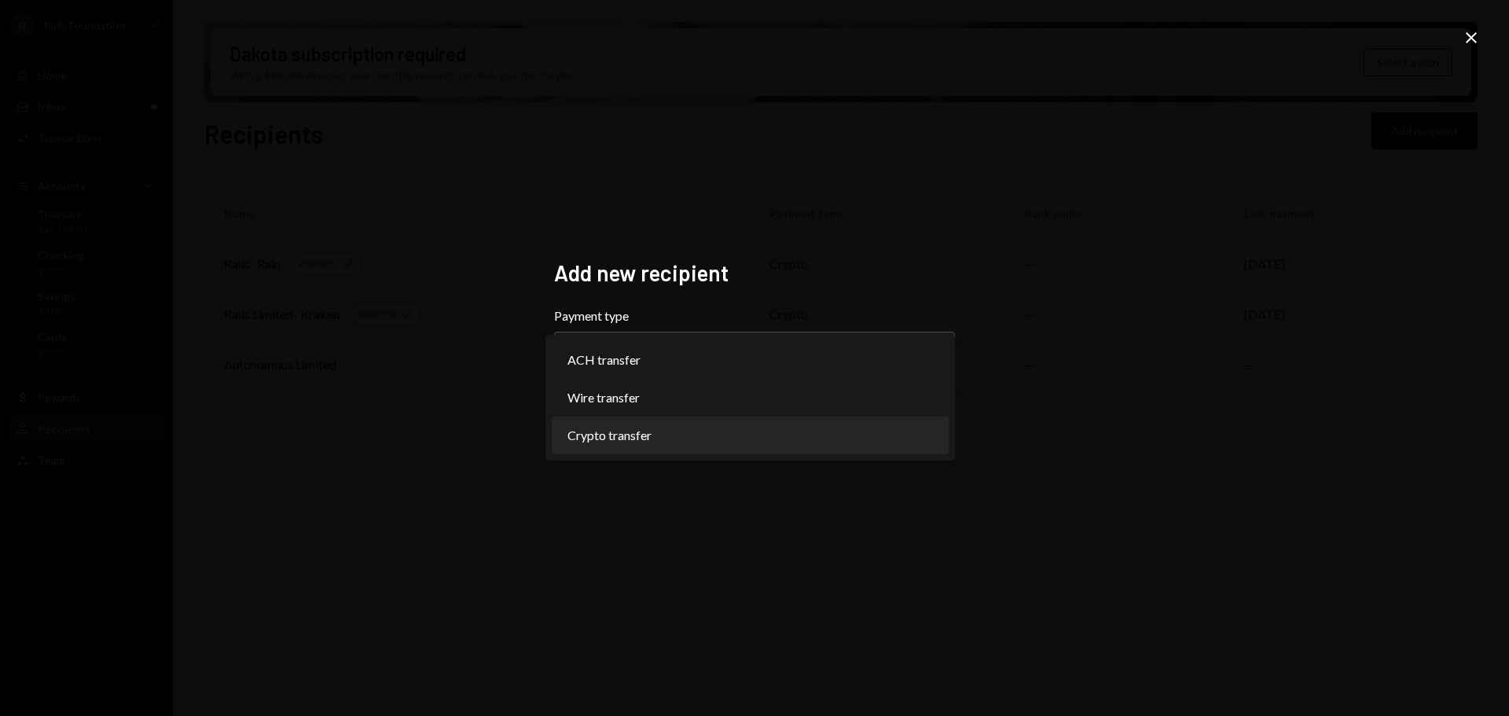
select select "******"
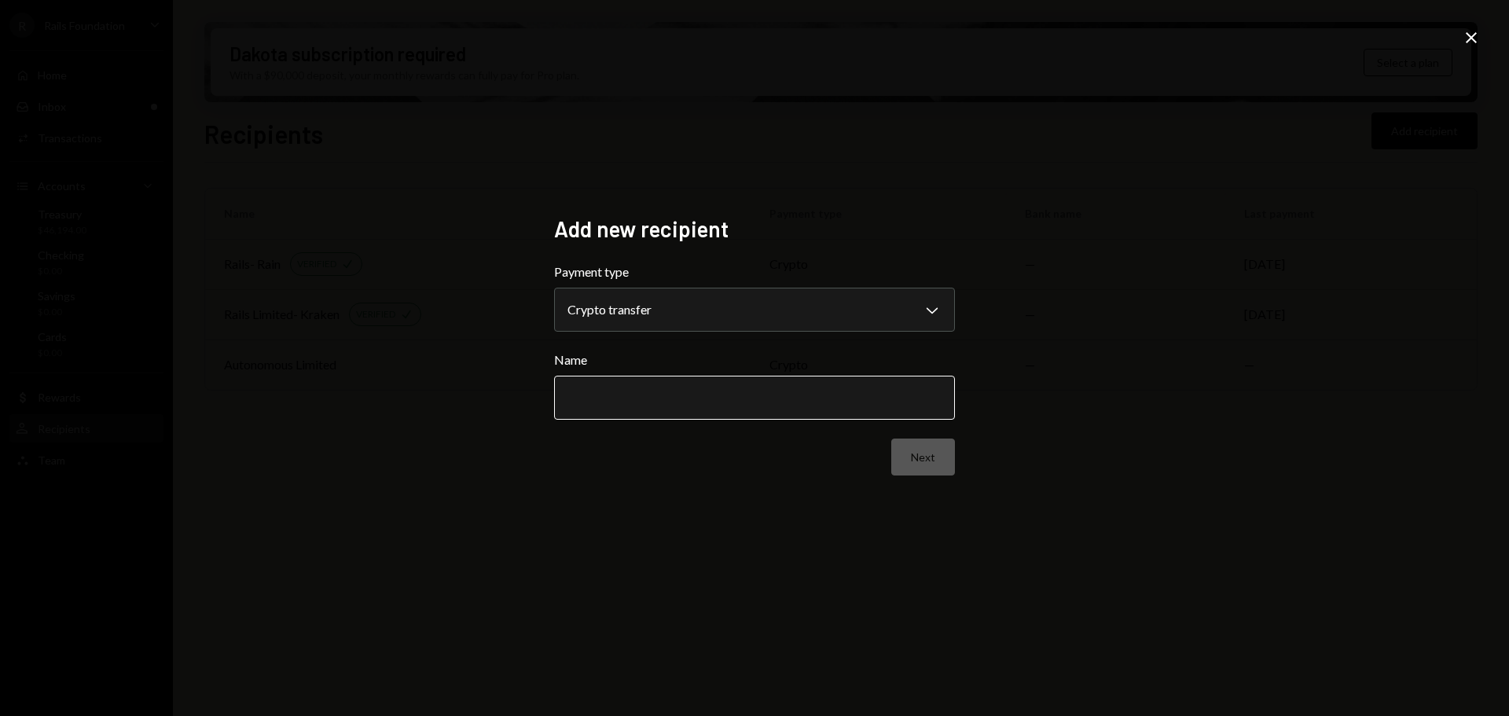
click at [856, 409] on input "Name" at bounding box center [754, 398] width 401 height 44
type input "**********"
click at [931, 454] on button "Next" at bounding box center [923, 456] width 64 height 37
click at [911, 313] on body "R Rails Foundation Caret Down Home Home Inbox Inbox Activities Transactions Acc…" at bounding box center [754, 358] width 1509 height 716
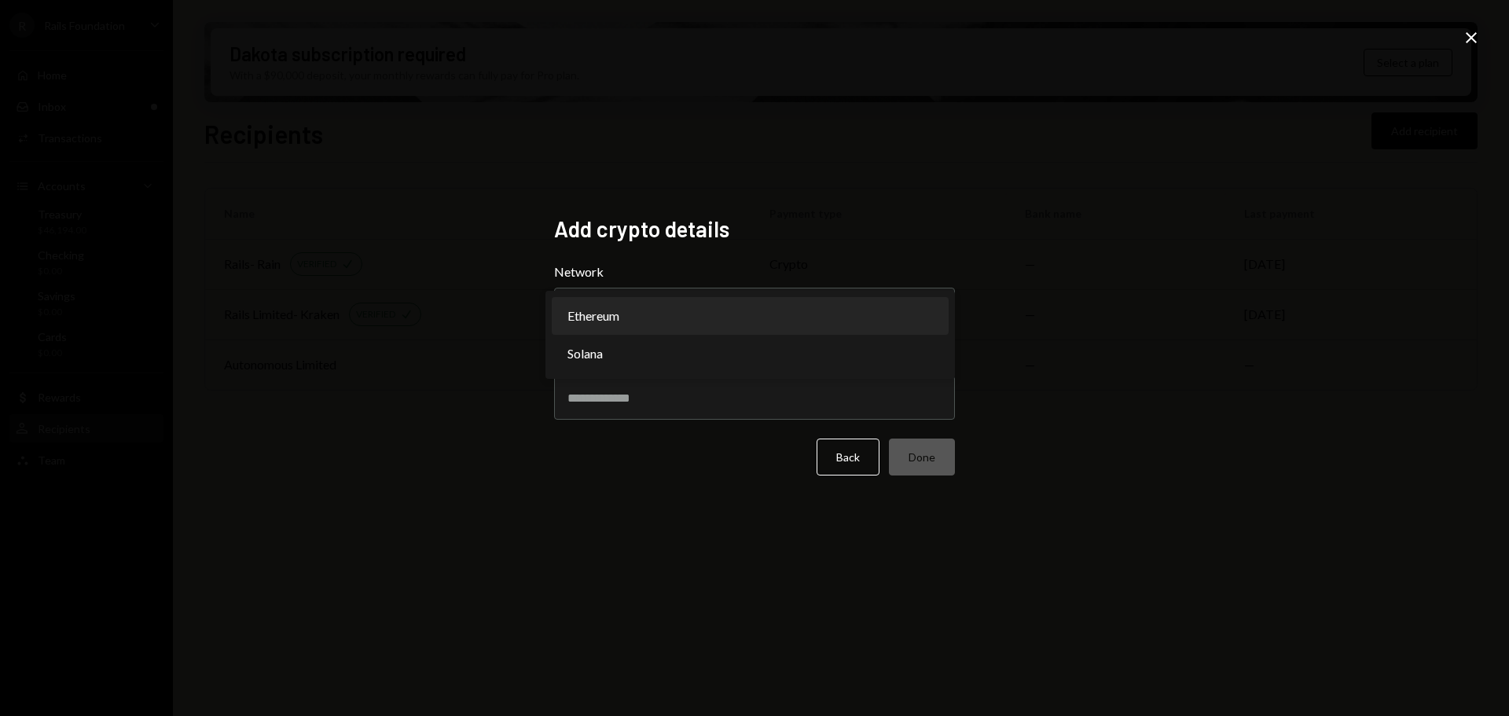
select select "**********"
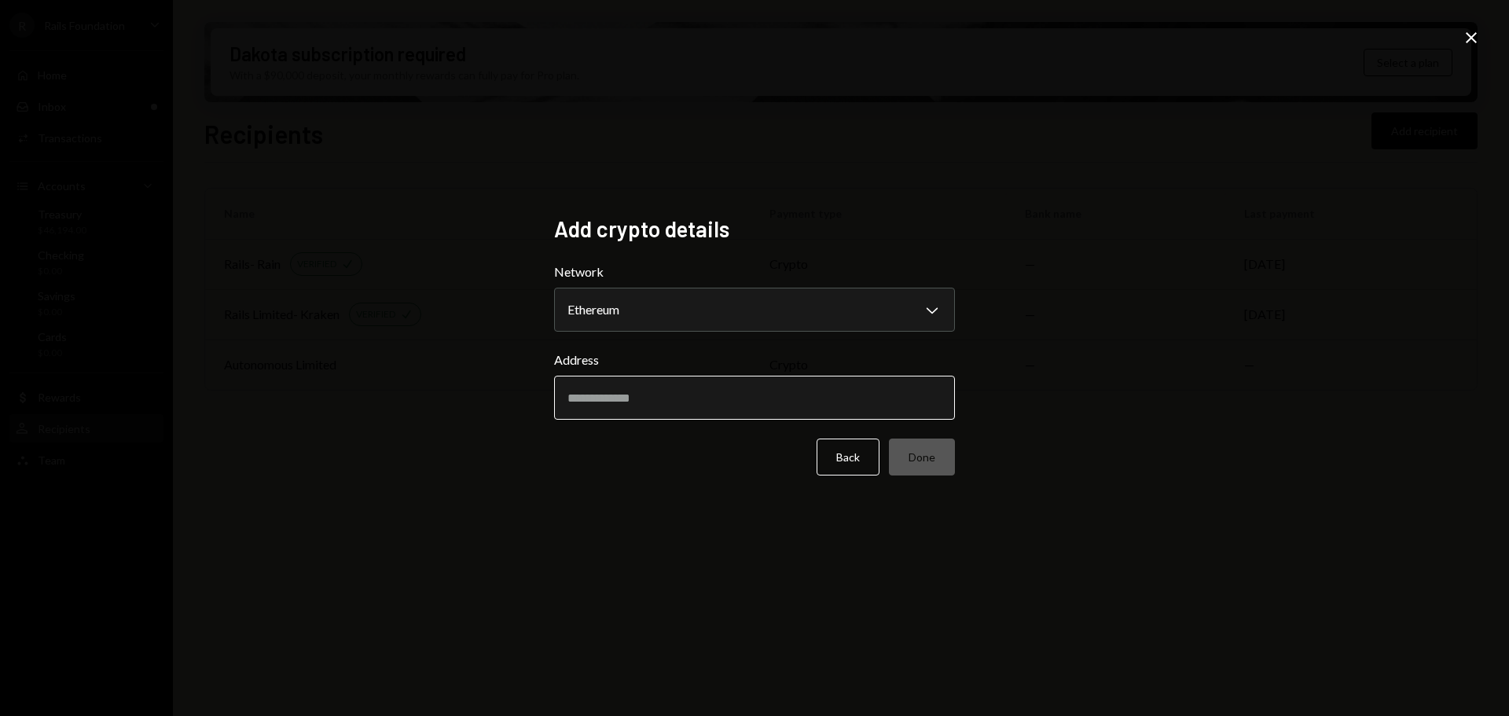
drag, startPoint x: 683, startPoint y: 397, endPoint x: 691, endPoint y: 399, distance: 8.2
click at [683, 397] on input "Address" at bounding box center [754, 398] width 401 height 44
paste input "**********"
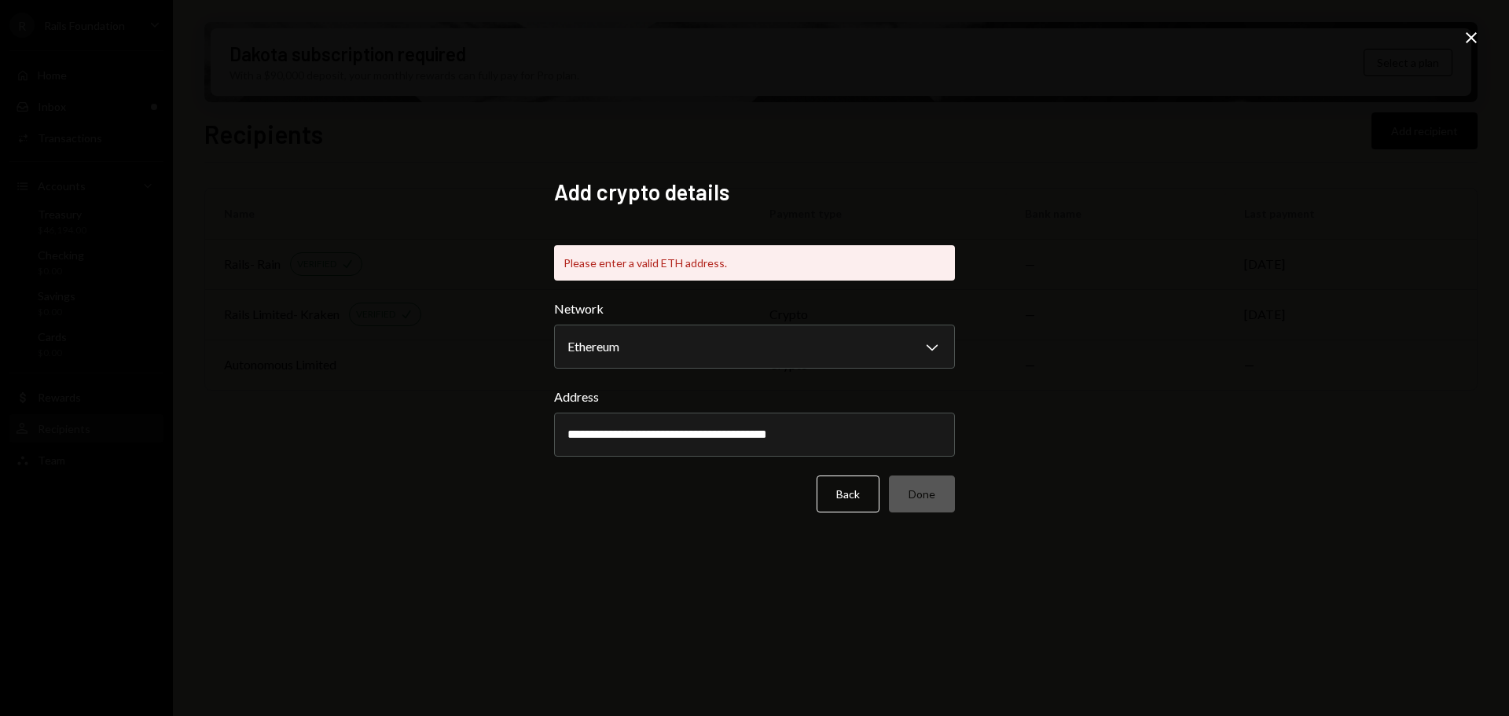
click at [857, 563] on div "**********" at bounding box center [754, 358] width 1509 height 716
click at [577, 429] on input "**********" at bounding box center [754, 434] width 401 height 44
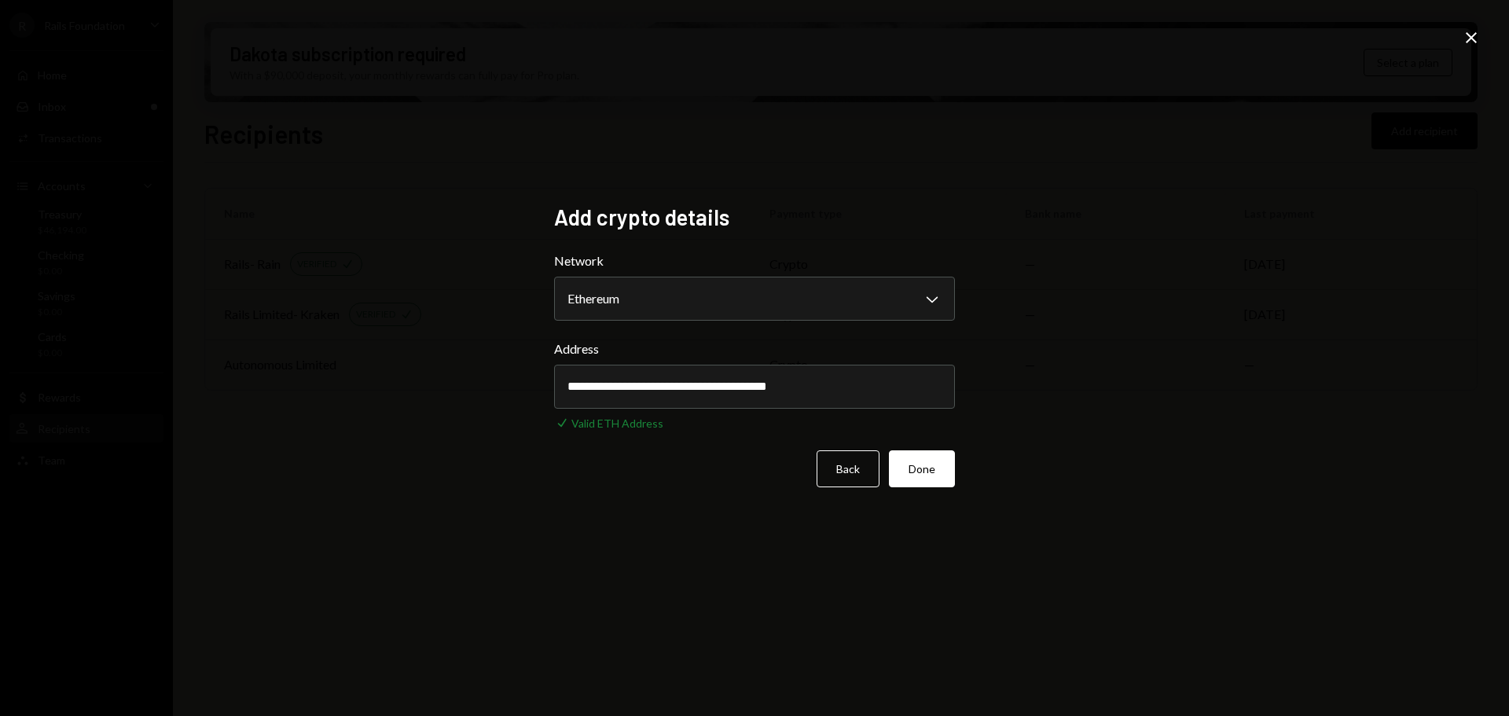
type input "**********"
click at [777, 591] on div "**********" at bounding box center [754, 358] width 1509 height 716
click at [928, 467] on button "Done" at bounding box center [922, 468] width 66 height 37
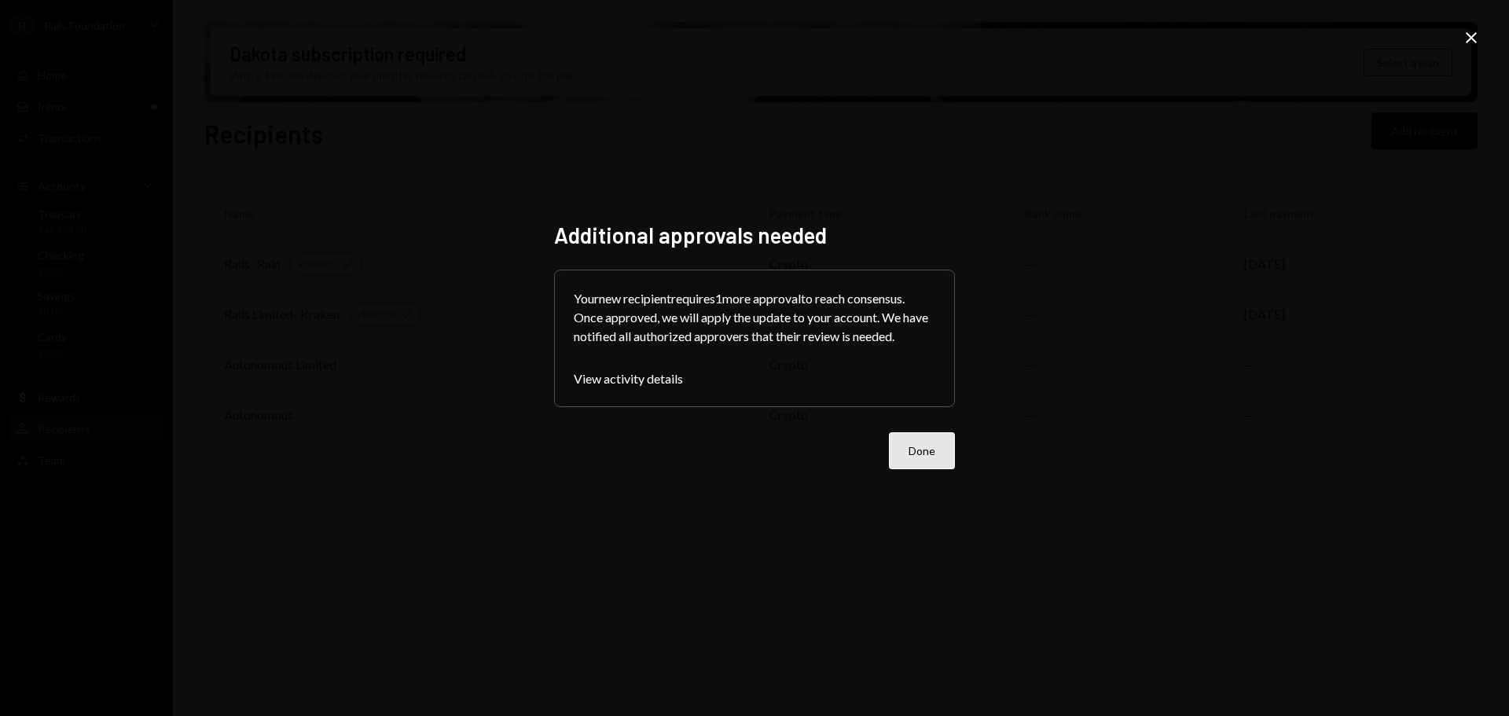
click at [906, 449] on button "Done" at bounding box center [922, 450] width 66 height 37
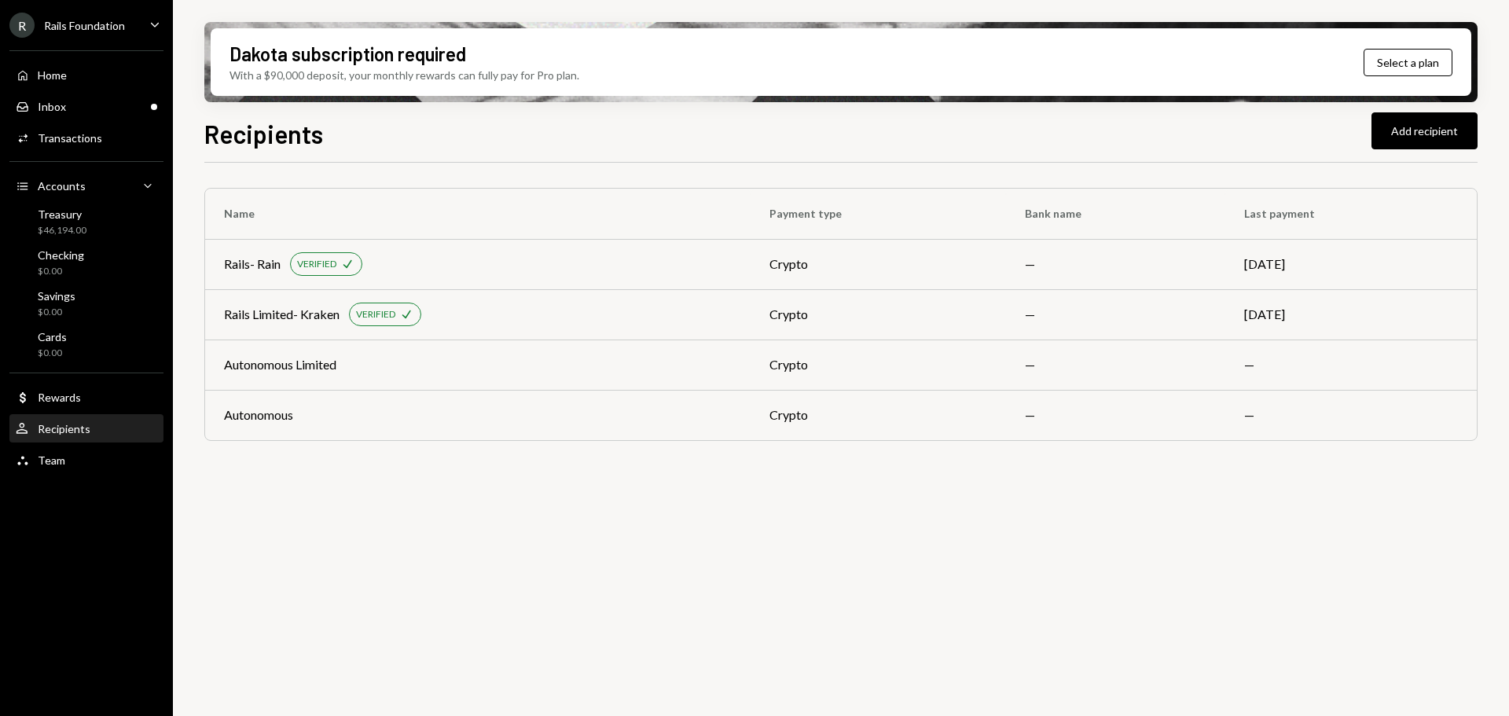
click at [806, 510] on div "Name Payment type Bank name Last payment Rails- Rain VERIFIED Check crypto — Oc…" at bounding box center [840, 448] width 1273 height 571
click at [618, 548] on div "Name Payment type Bank name Last payment Rails- Rain VERIFIED Check crypto — Oc…" at bounding box center [840, 448] width 1273 height 571
click at [51, 108] on div "Inbox" at bounding box center [52, 106] width 28 height 13
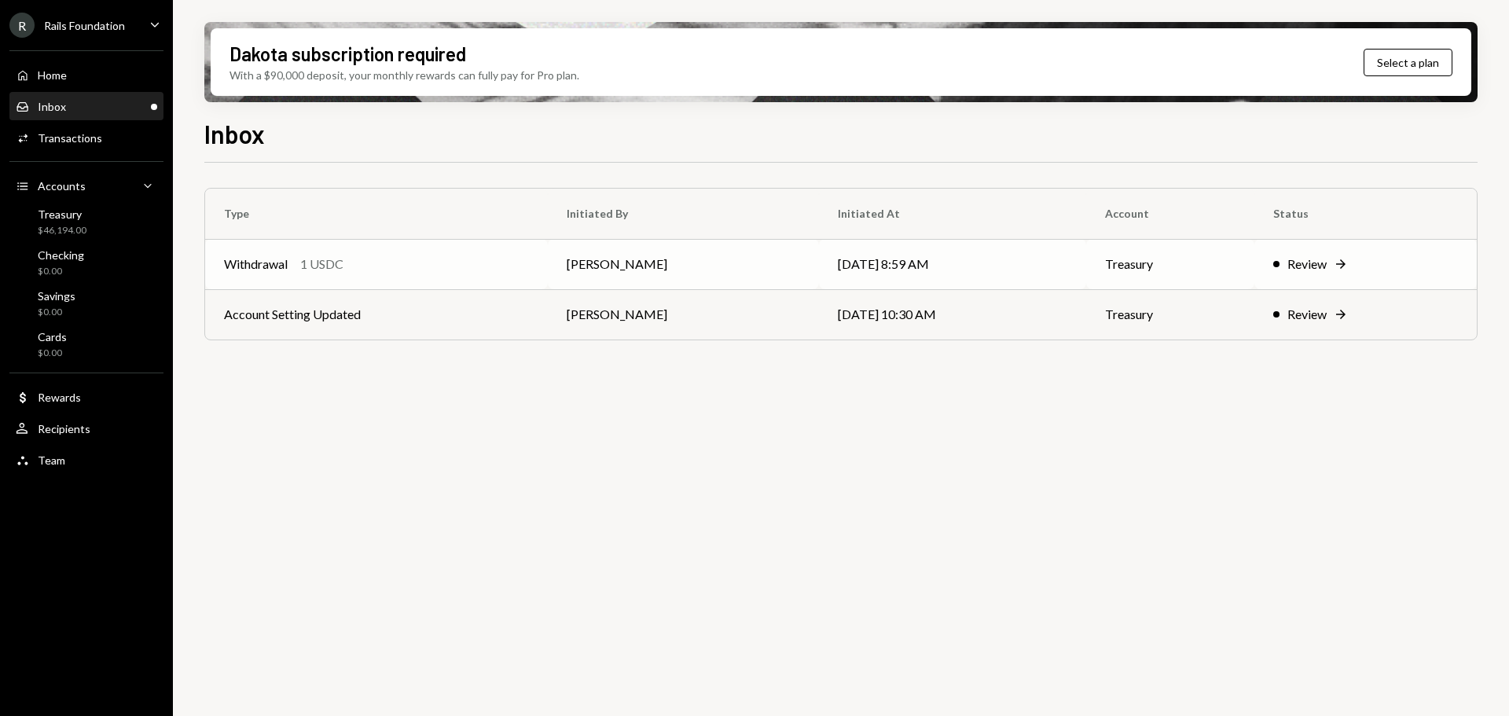
click at [409, 269] on div "Withdrawal 1 USDC" at bounding box center [376, 264] width 305 height 19
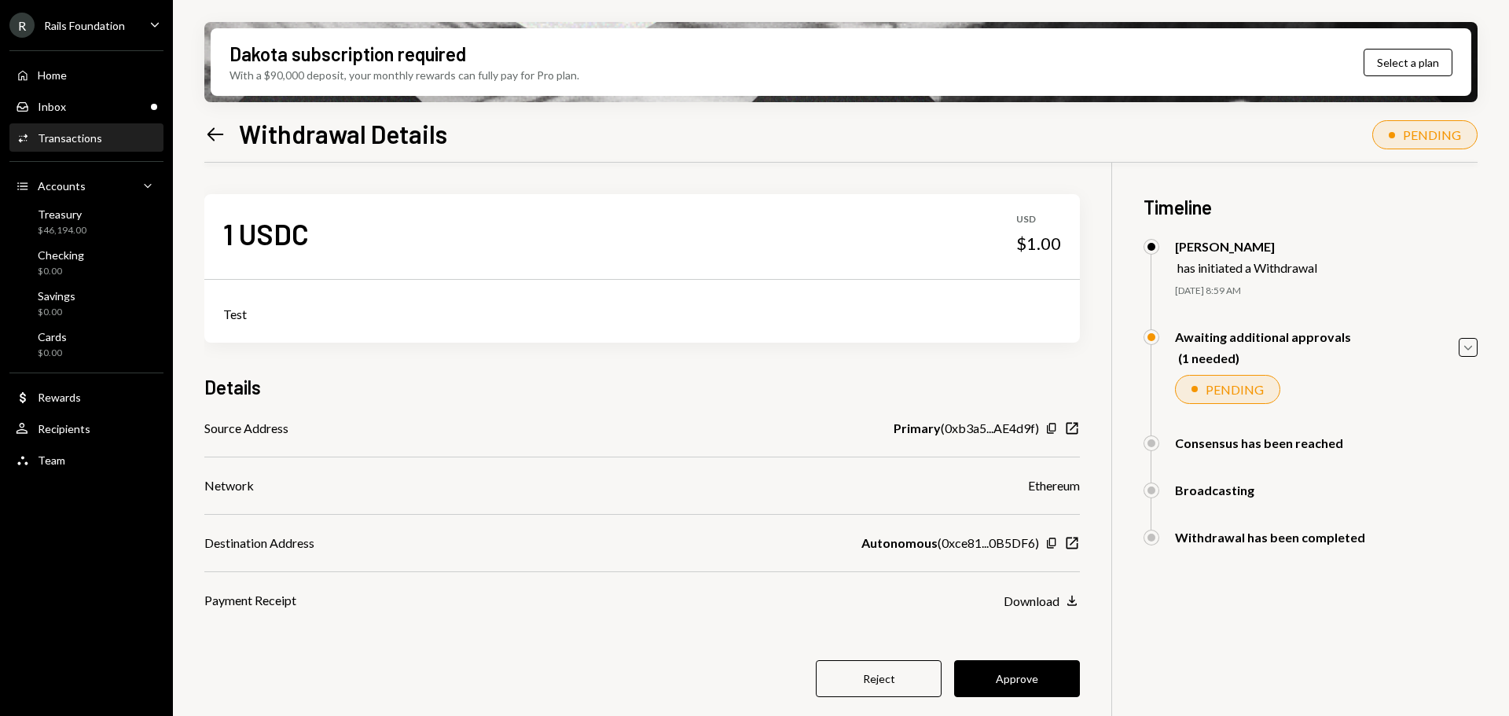
scroll to position [126, 0]
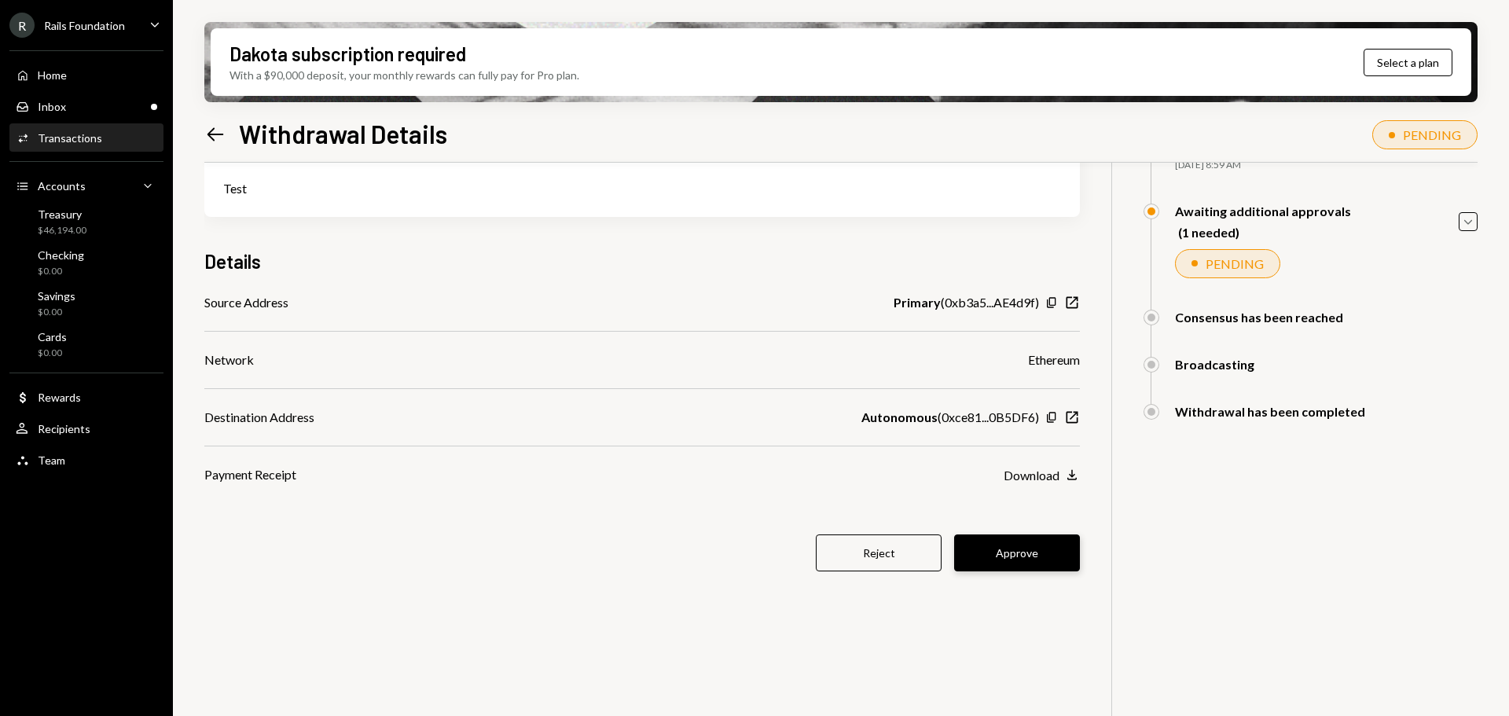
click at [1017, 563] on button "Approve" at bounding box center [1017, 552] width 126 height 37
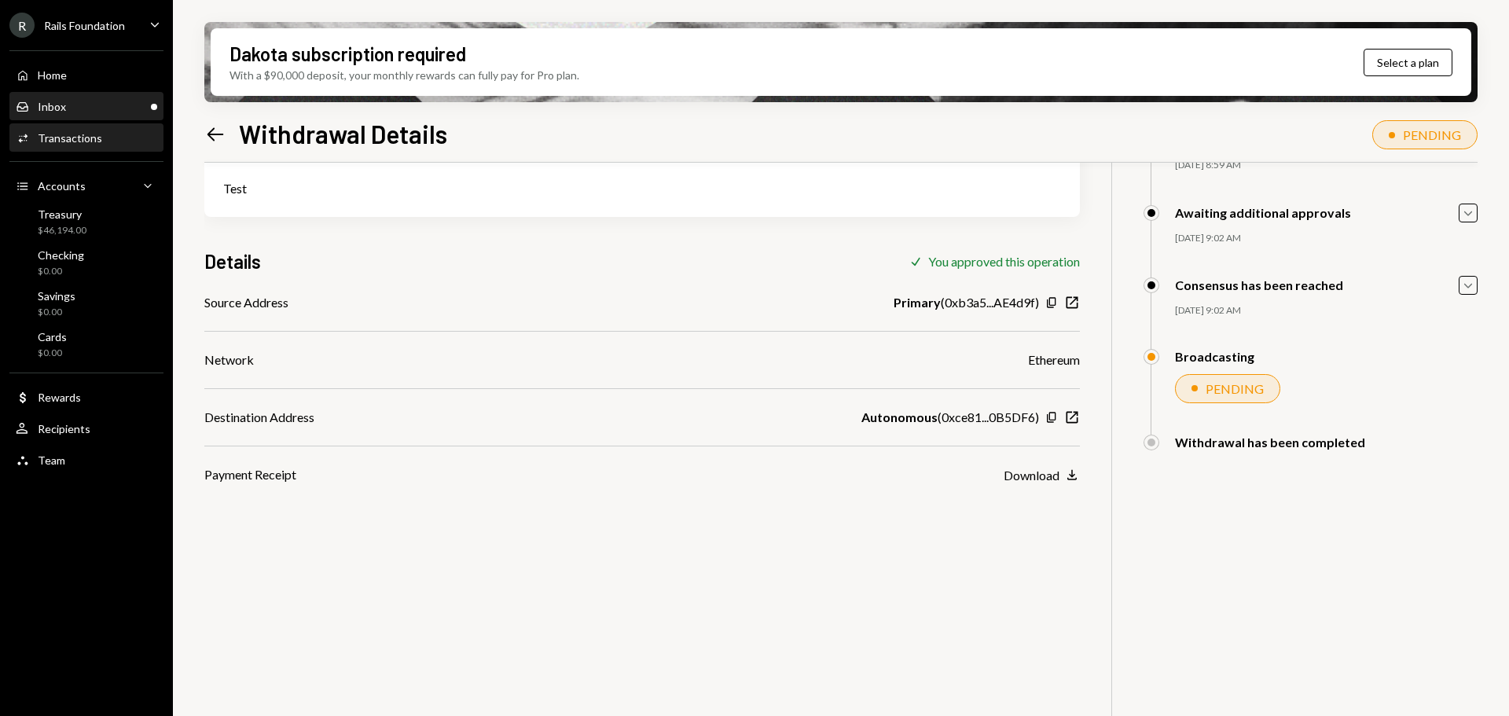
click at [102, 108] on div "Inbox Inbox" at bounding box center [86, 107] width 141 height 14
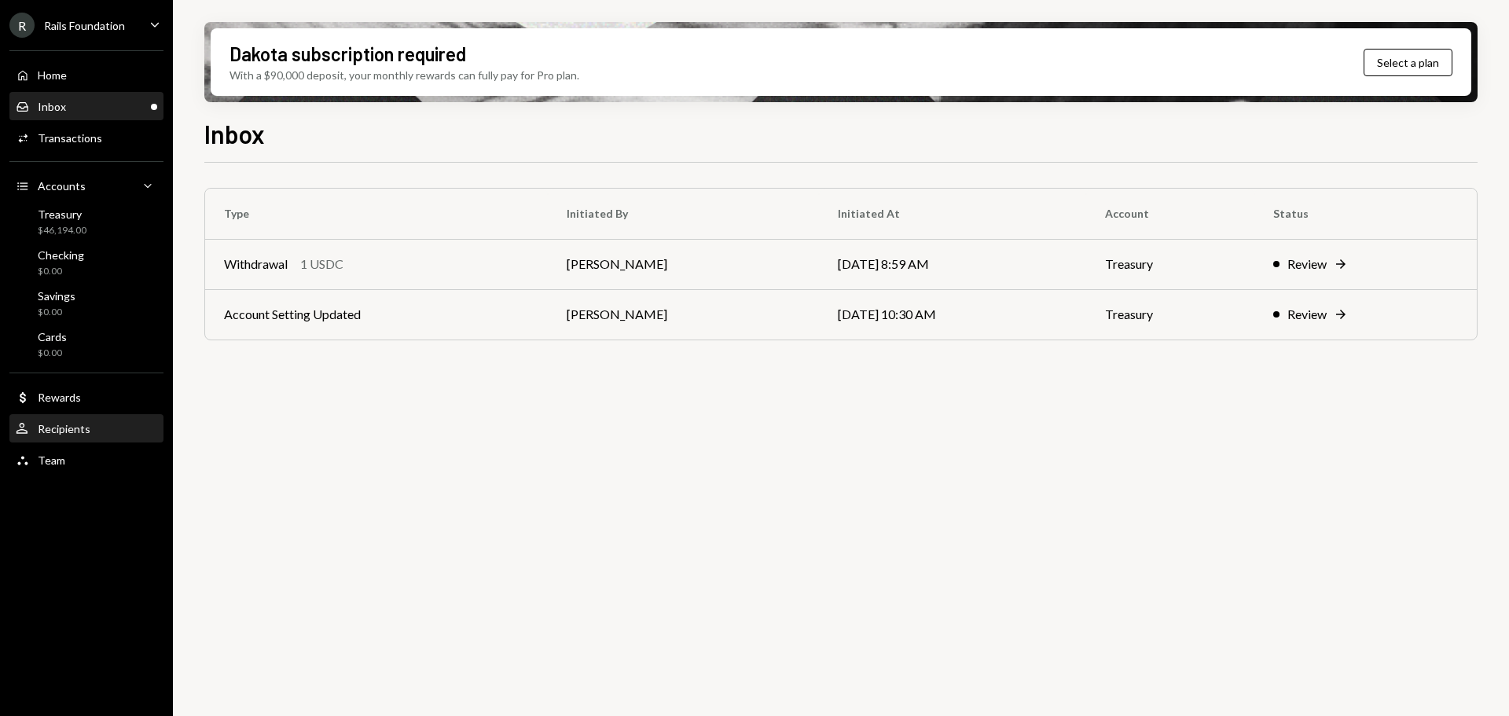
click at [75, 423] on div "Recipients" at bounding box center [64, 428] width 53 height 13
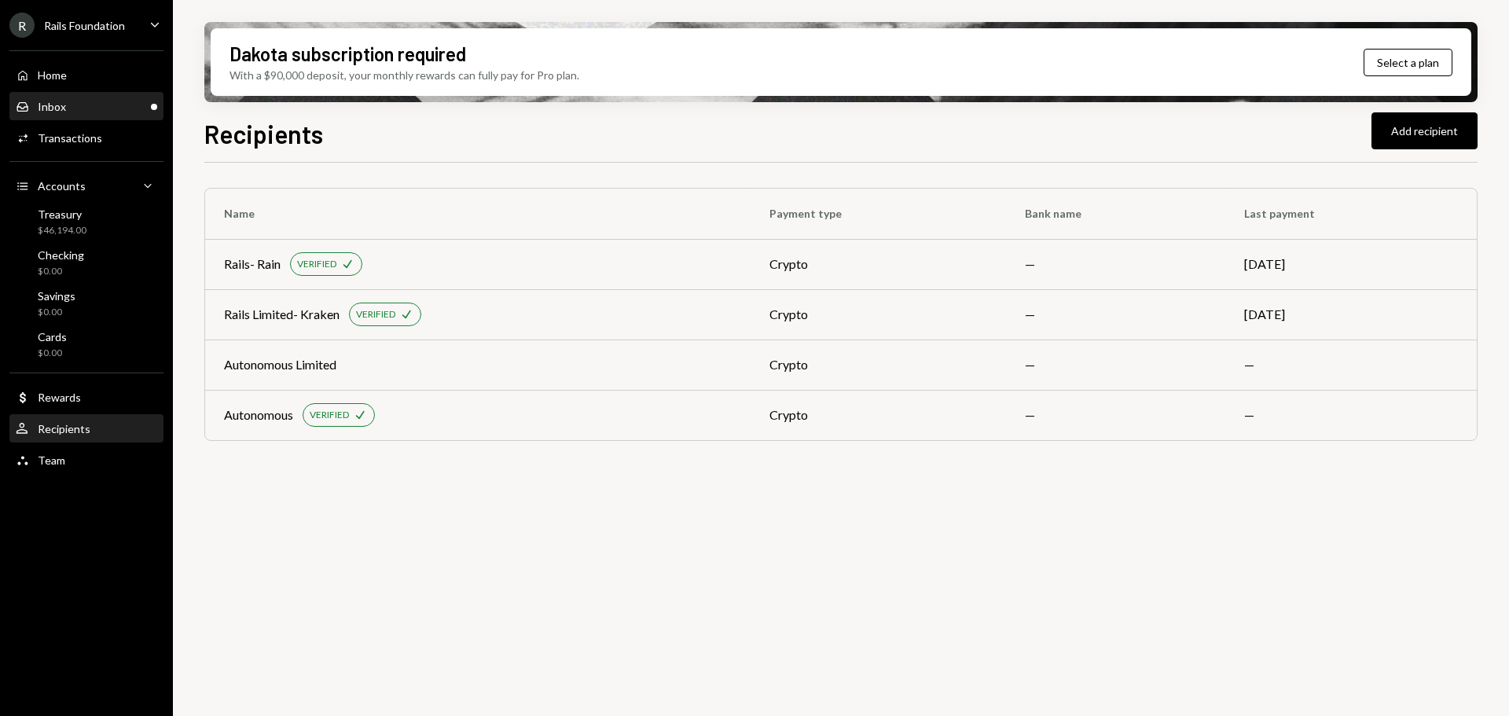
click at [84, 103] on div "Inbox Inbox" at bounding box center [86, 107] width 141 height 14
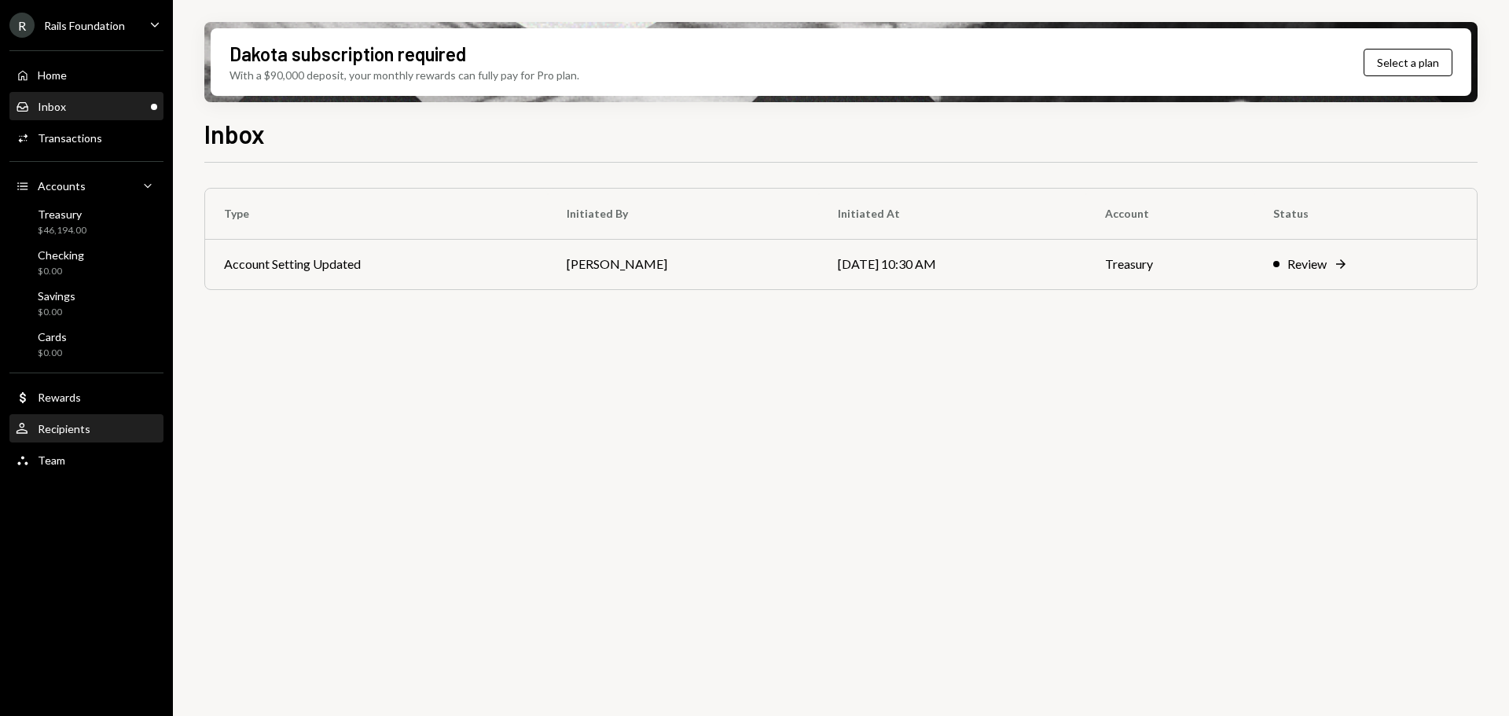
click at [71, 437] on div "User Recipients" at bounding box center [86, 429] width 141 height 27
